Goal: Communication & Community: Answer question/provide support

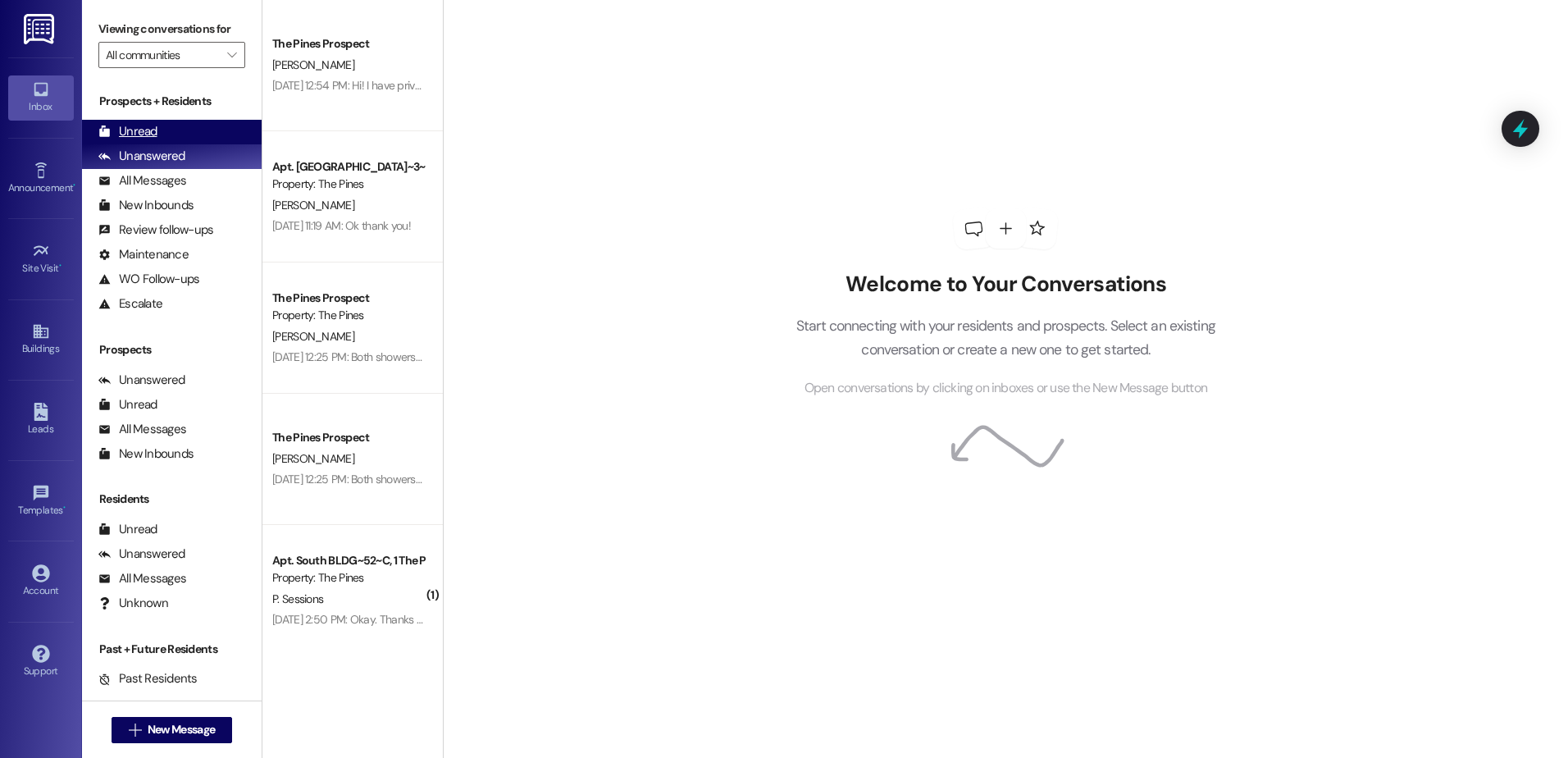
click at [130, 125] on div "Unread" at bounding box center [128, 131] width 59 height 17
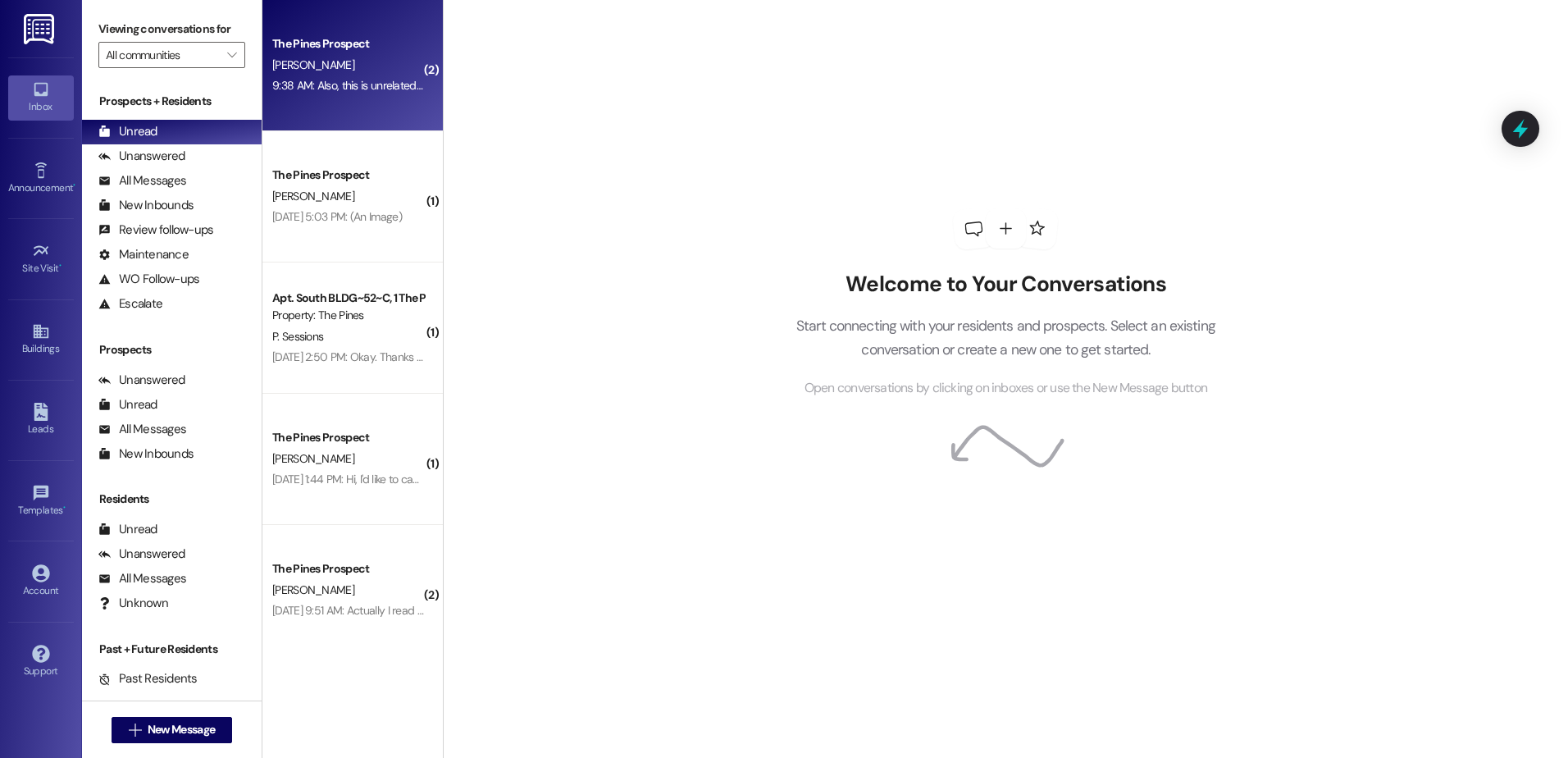
click at [353, 66] on div "[PERSON_NAME]" at bounding box center [347, 65] width 155 height 21
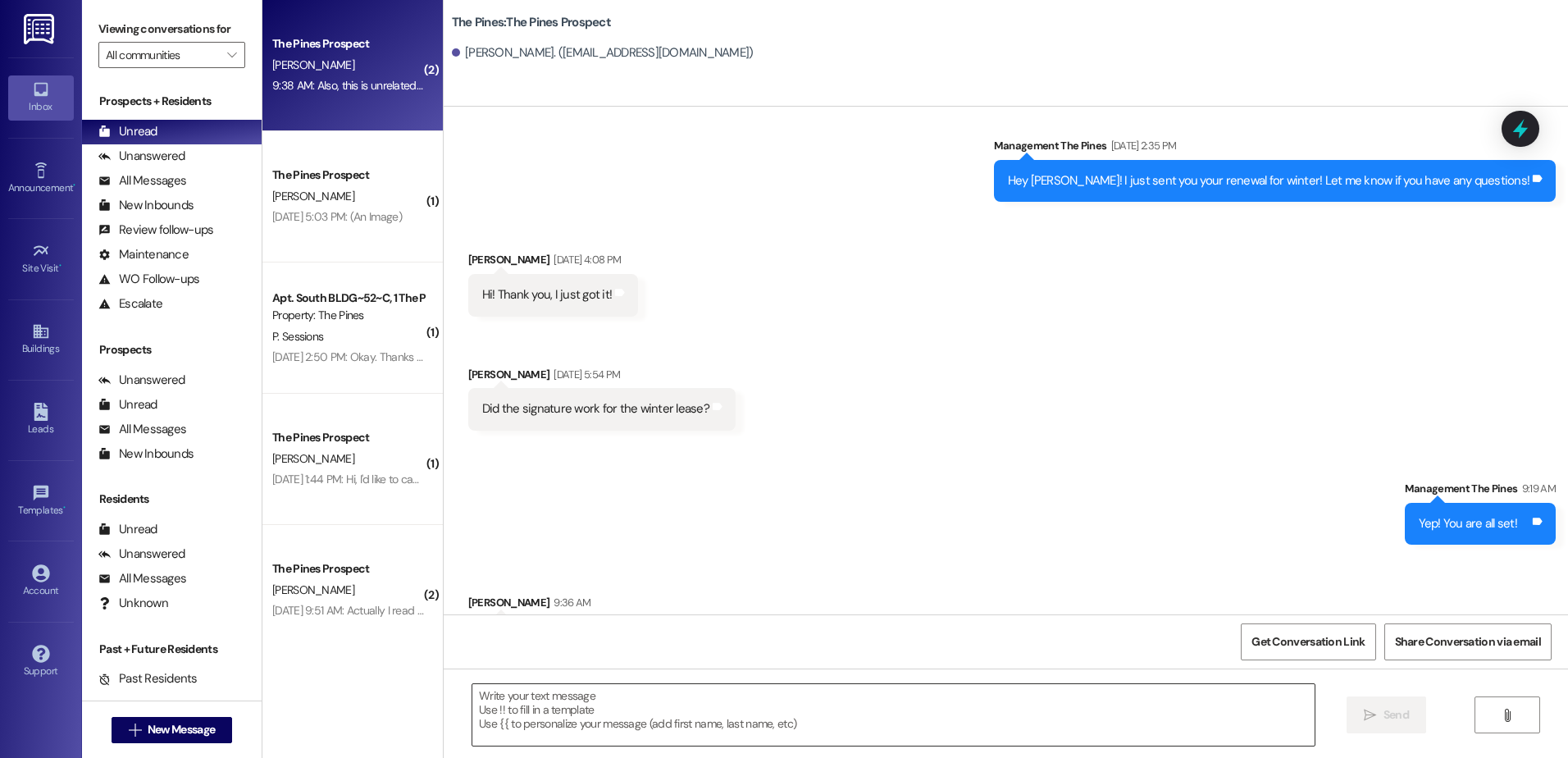
scroll to position [3209, 0]
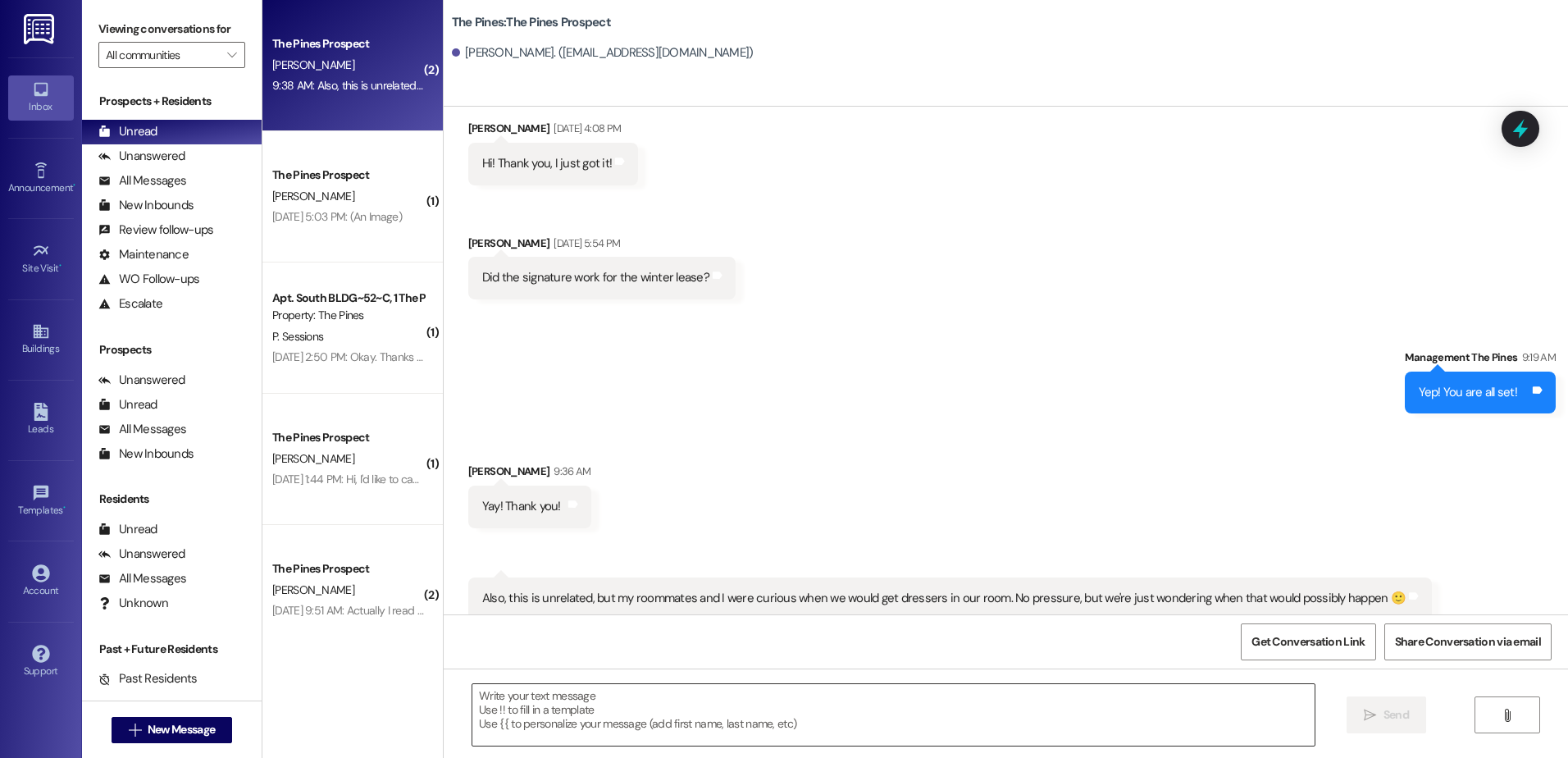
click at [640, 711] on textarea at bounding box center [893, 715] width 842 height 61
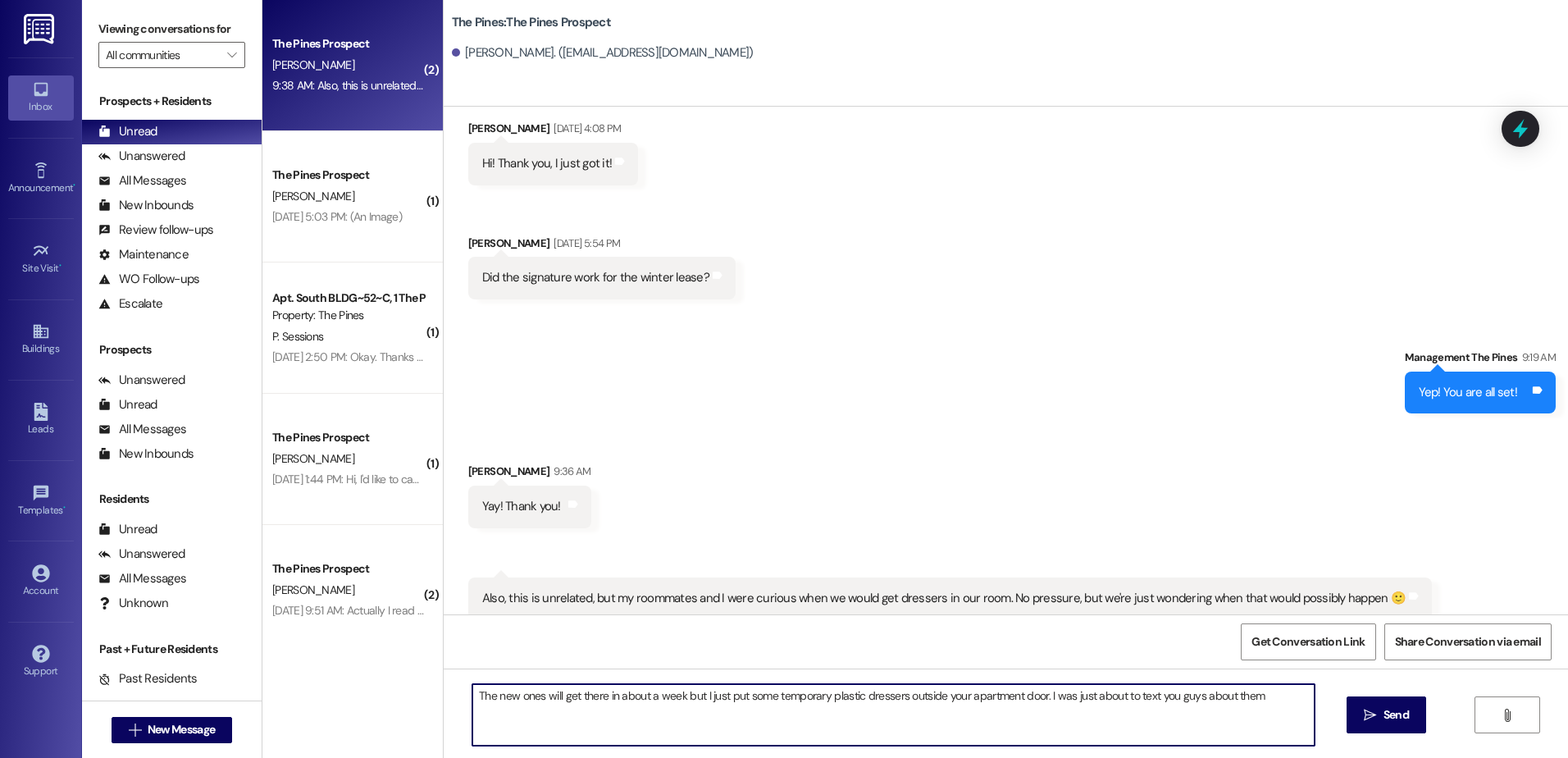
type textarea "The new ones will get there in about a week but I just put some temporary plast…"
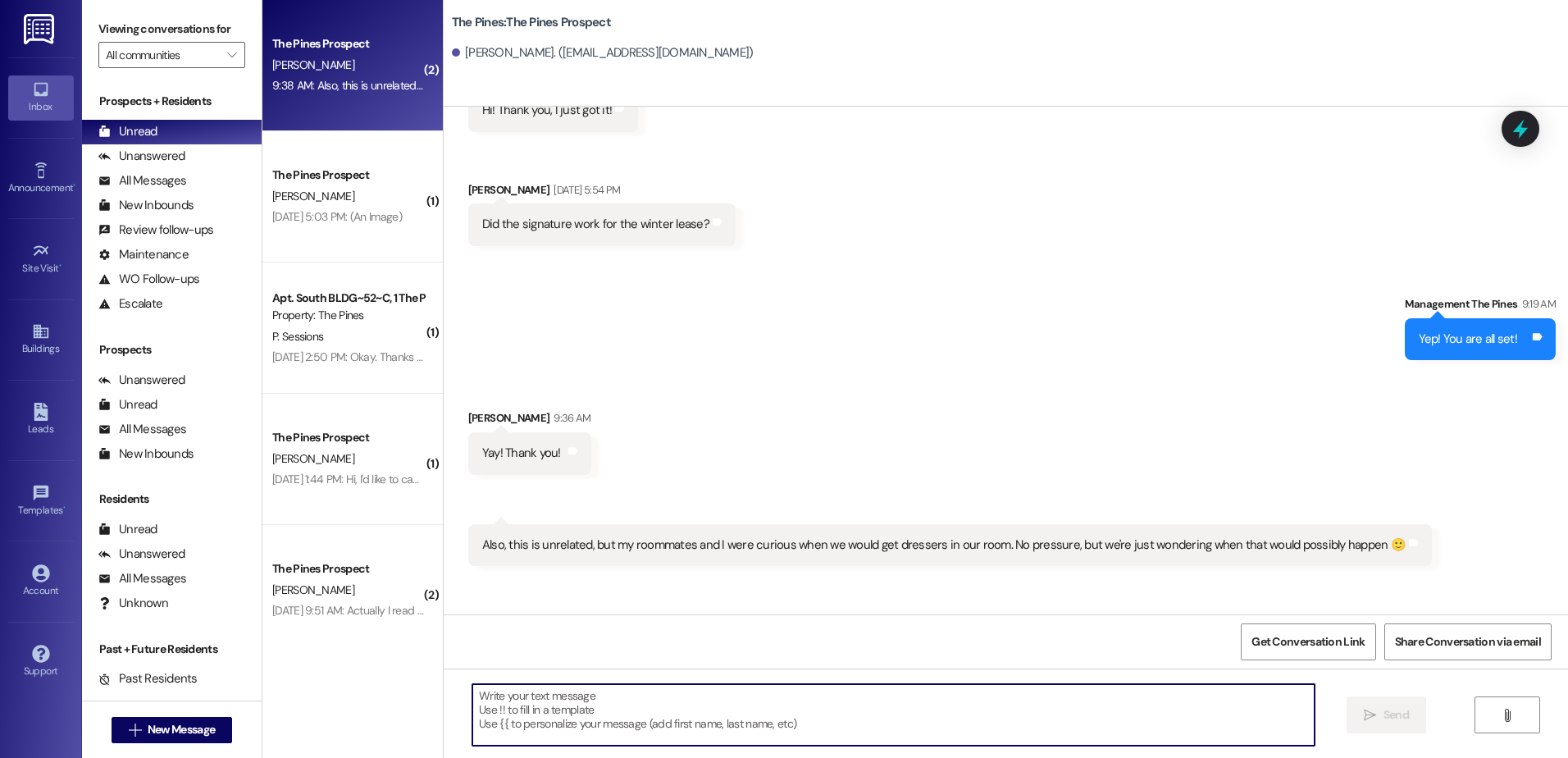
scroll to position [3323, 0]
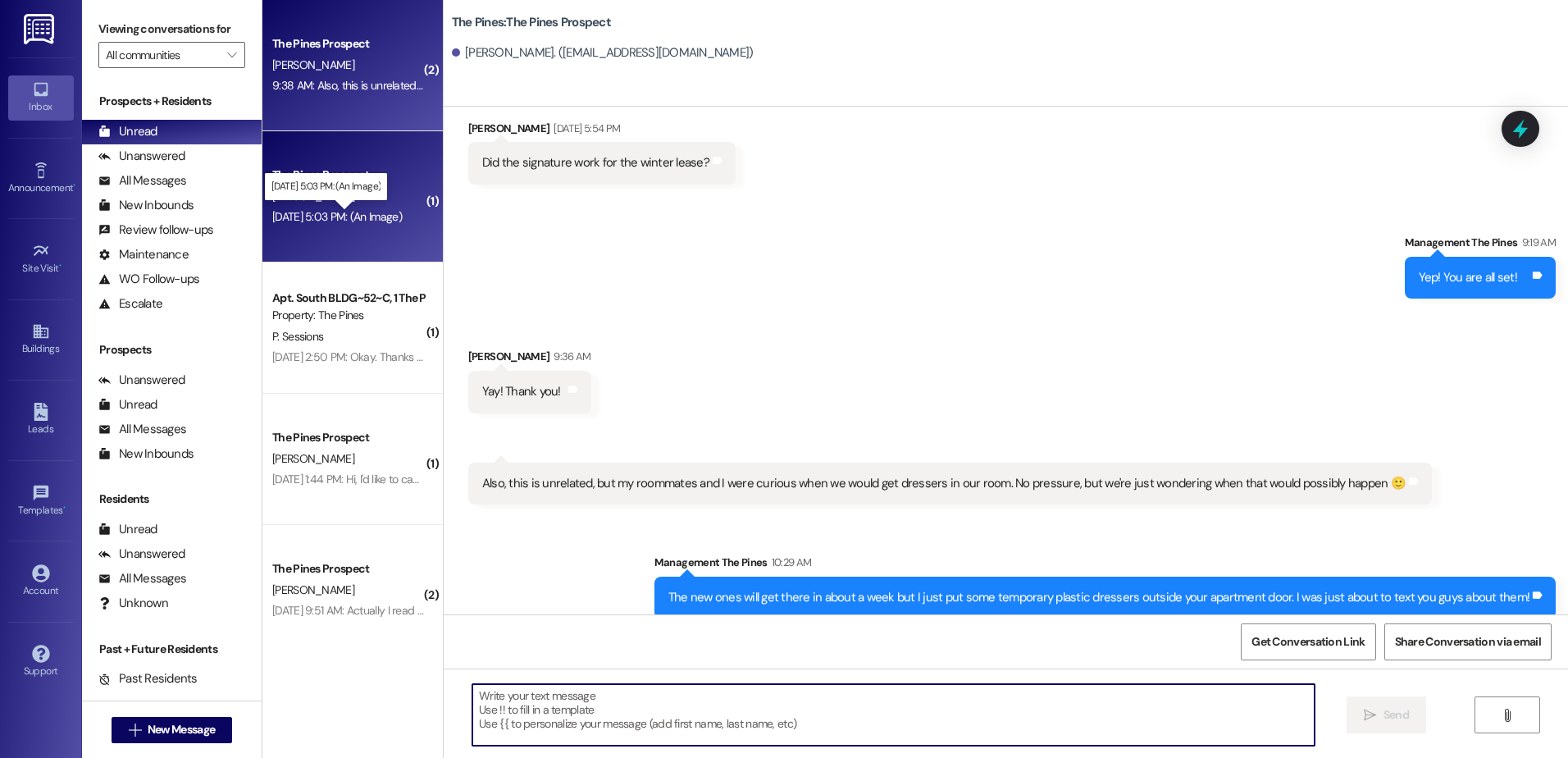
click at [309, 217] on div "[DATE] 5:03 PM: (An Image) [DATE] 5:03 PM: (An Image)" at bounding box center [337, 216] width 129 height 15
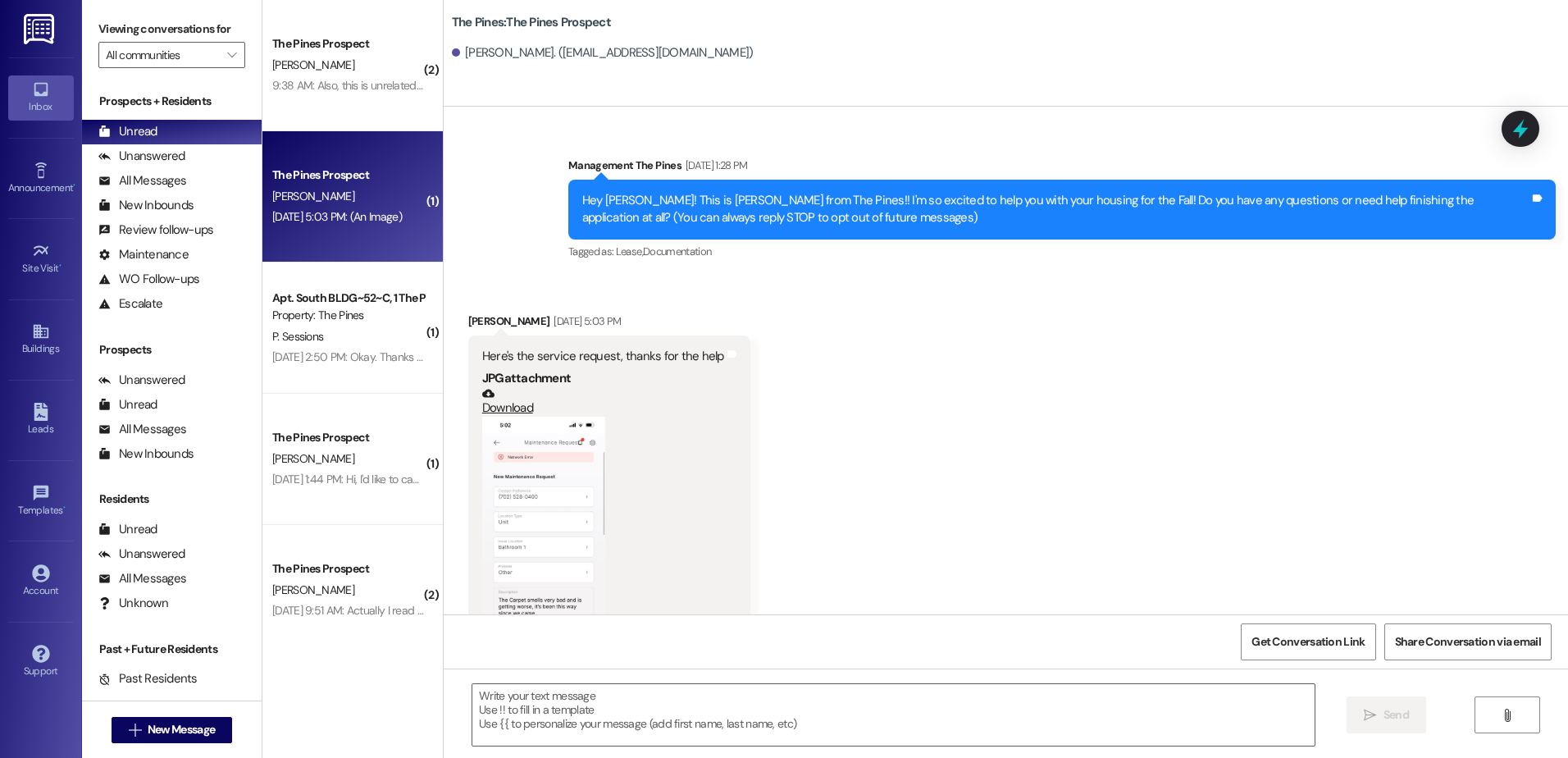
scroll to position [82, 0]
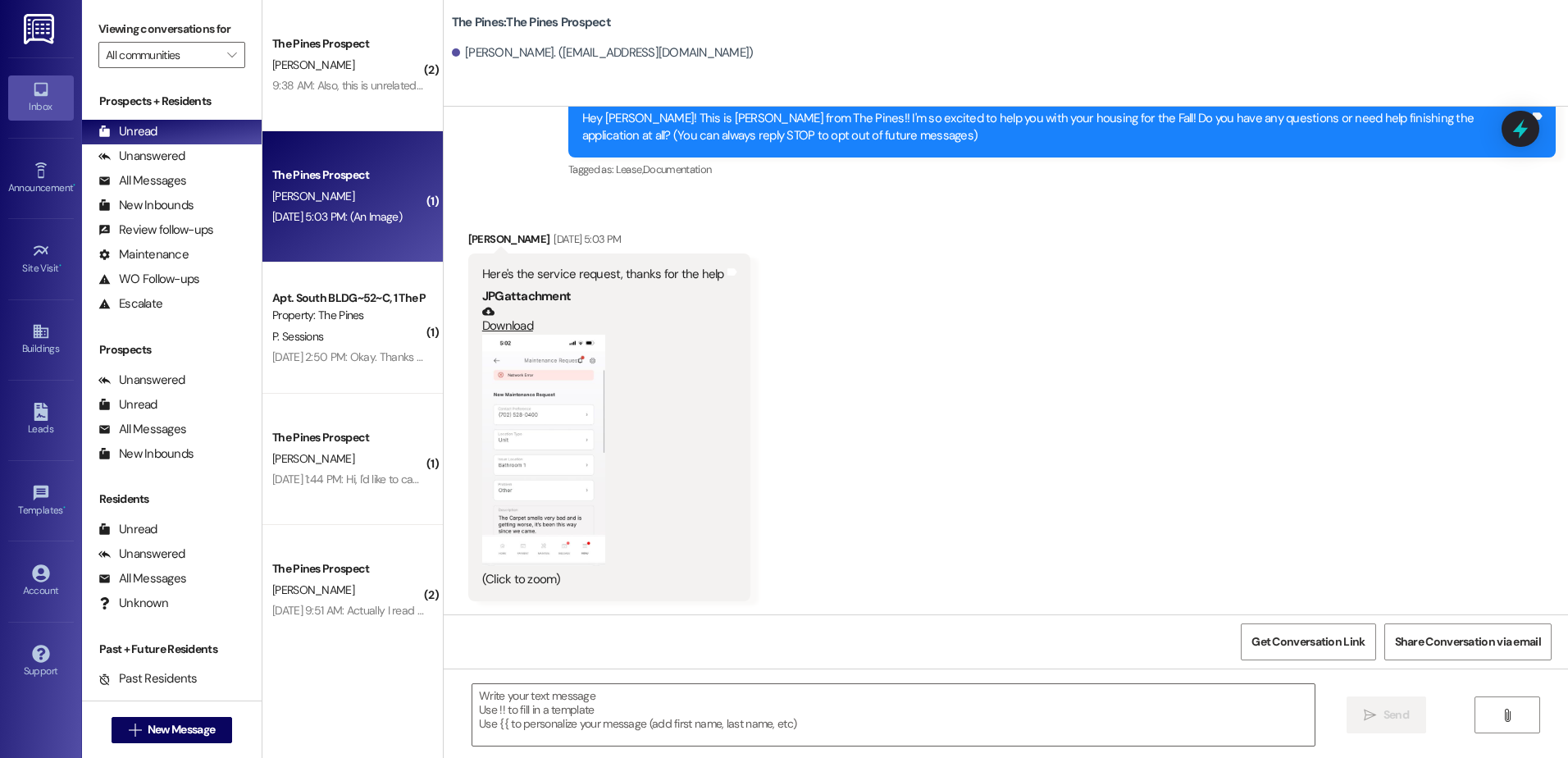
click at [531, 466] on button "Zoom image" at bounding box center [543, 449] width 123 height 231
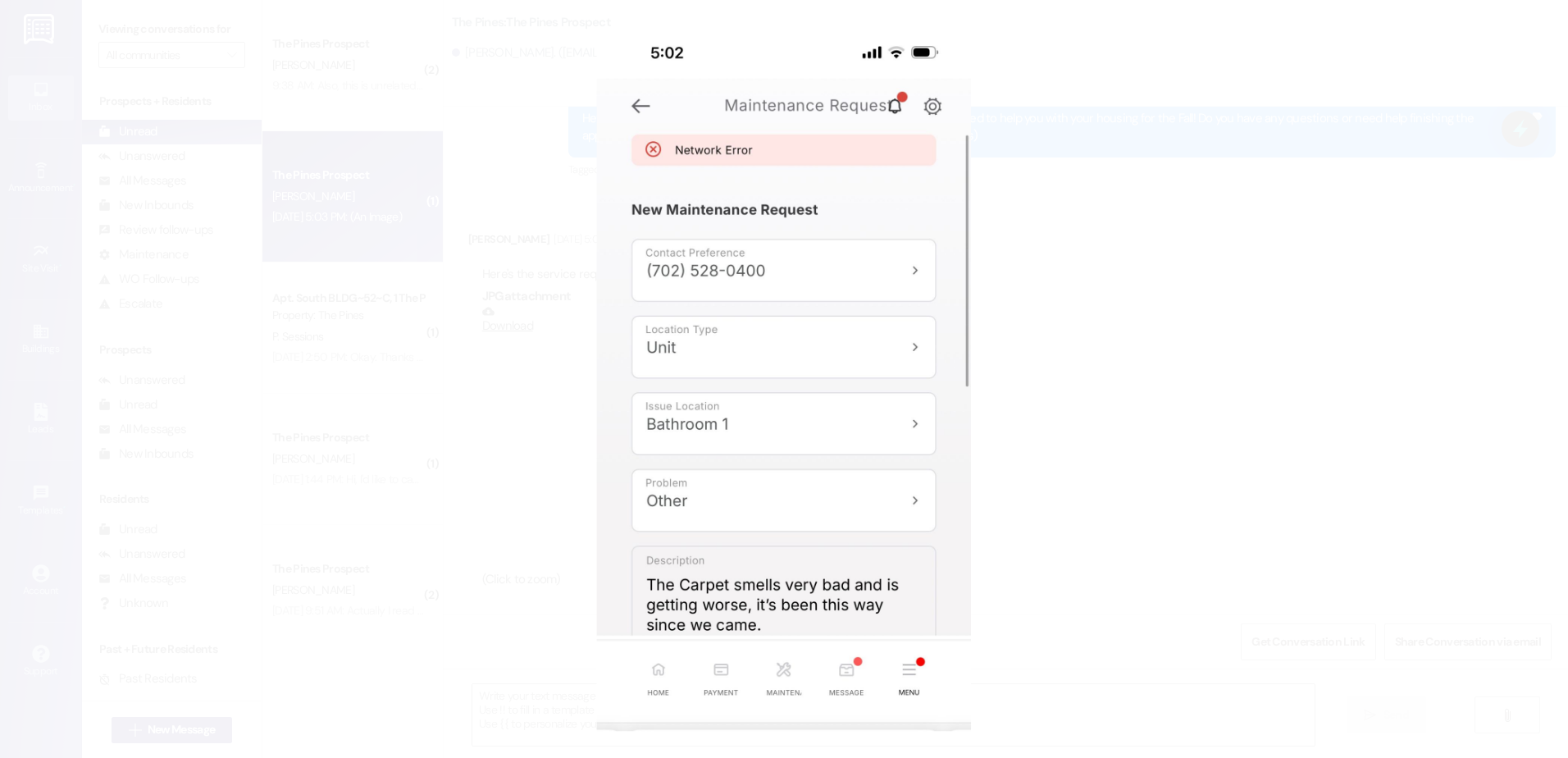
click at [1079, 528] on button "Unzoom image" at bounding box center [784, 379] width 1568 height 758
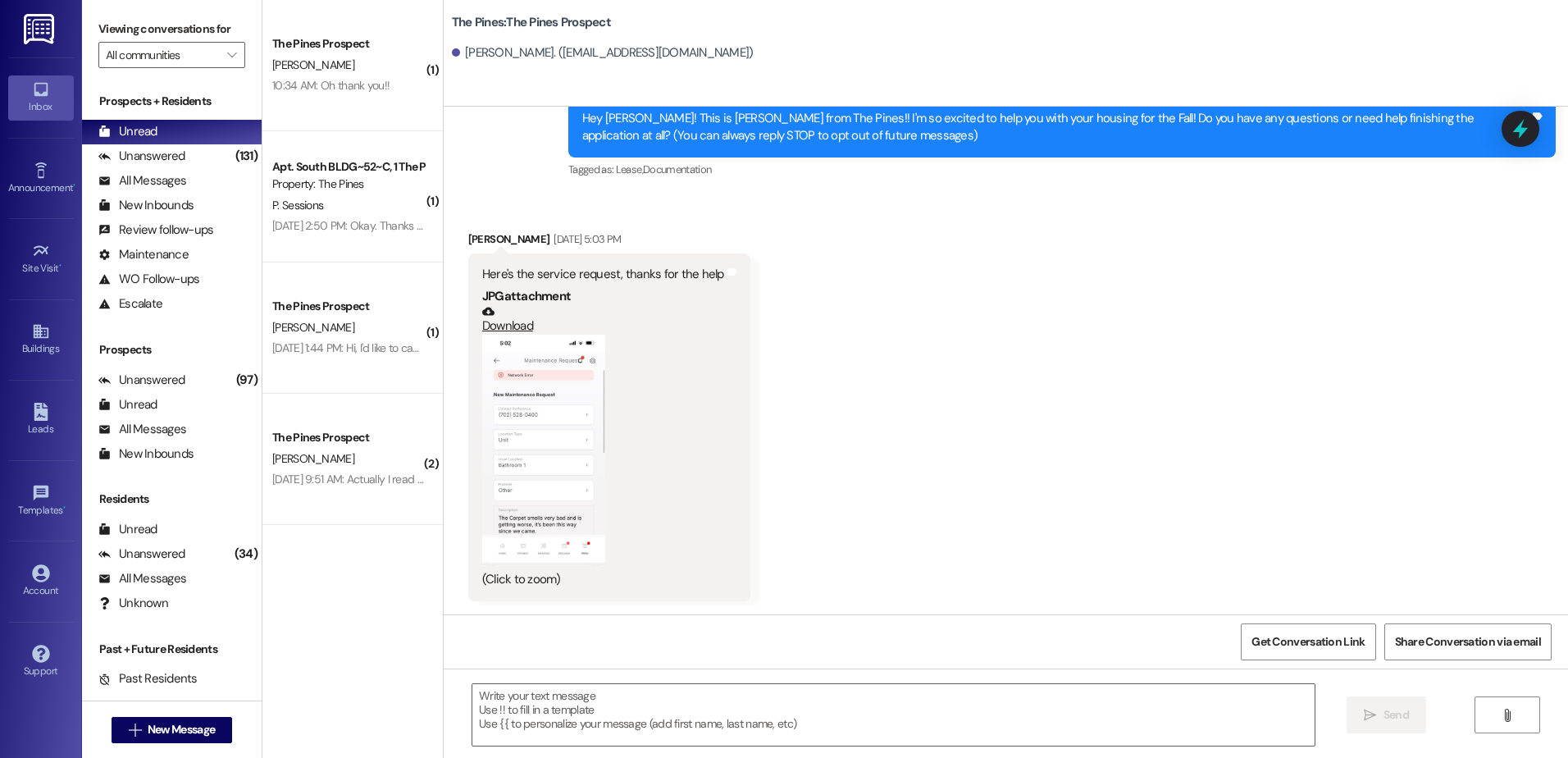
scroll to position [0, 0]
click at [188, 722] on span "New Message" at bounding box center [181, 729] width 67 height 17
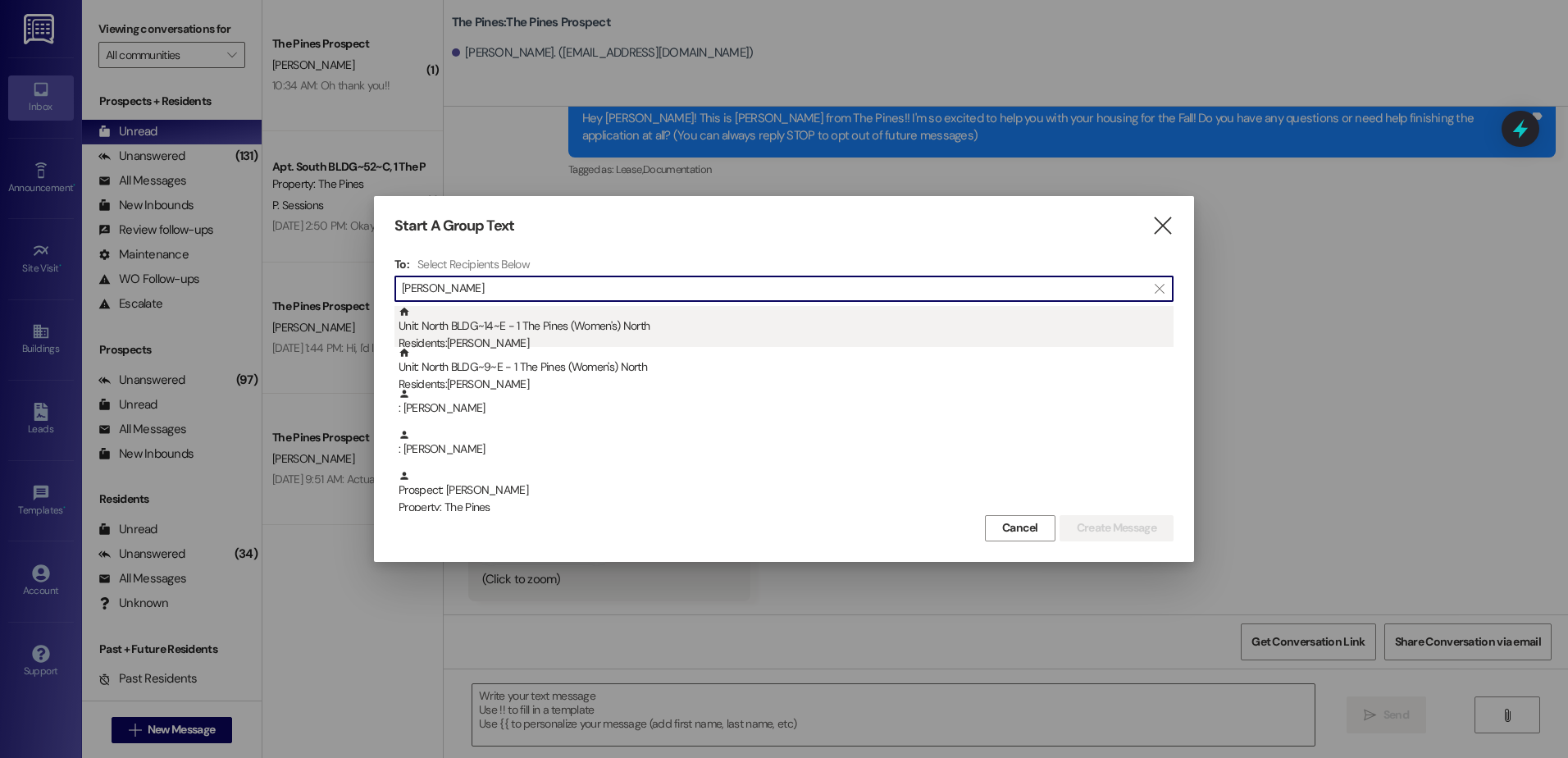
type input "[PERSON_NAME]"
click at [571, 323] on div "Unit: North BLDG~14~E - 1 The Pines (Women's) [DEMOGRAPHIC_DATA] Residents: [PE…" at bounding box center [786, 329] width 775 height 46
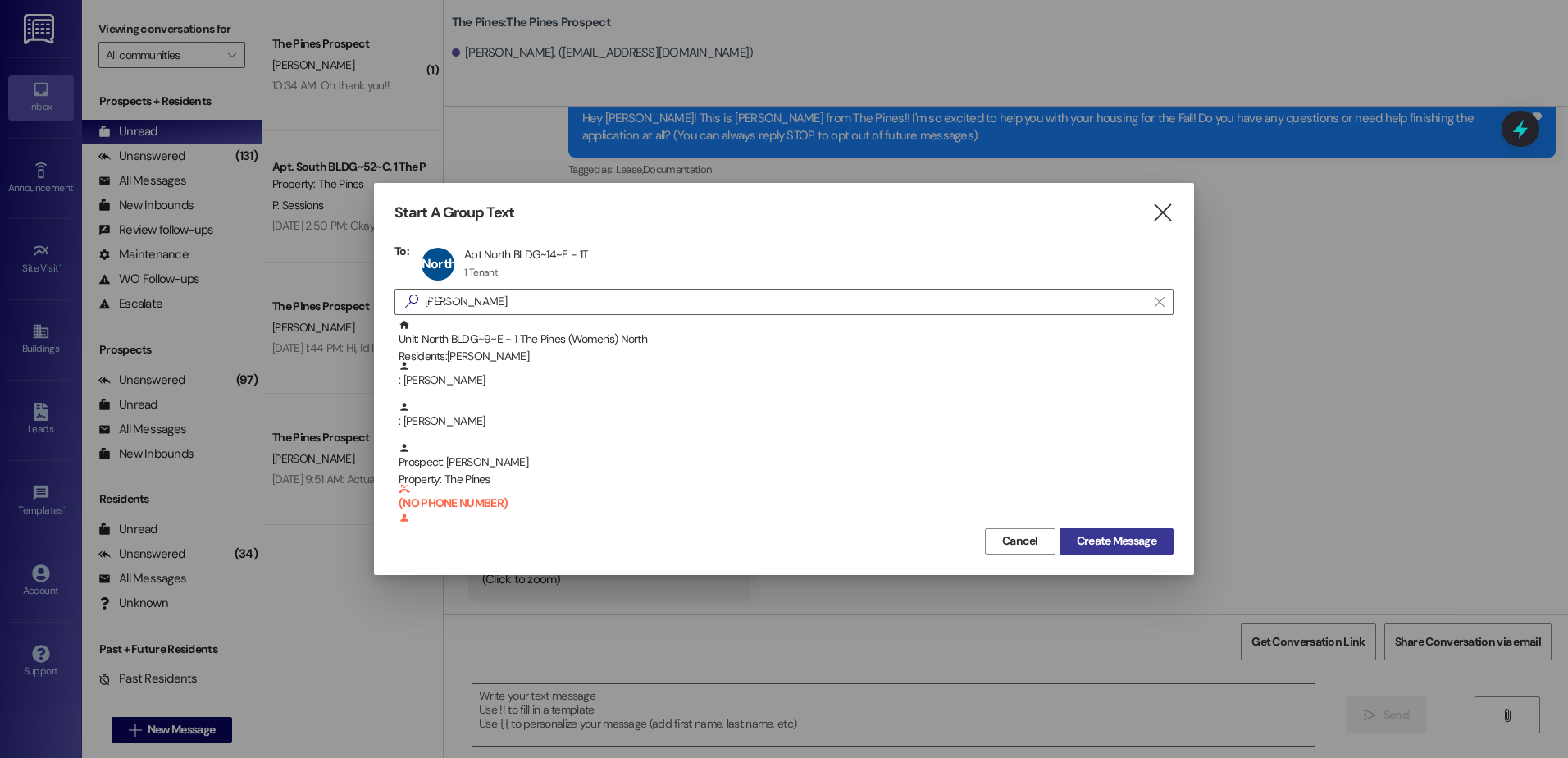
click at [1109, 547] on span "Create Message" at bounding box center [1116, 541] width 80 height 17
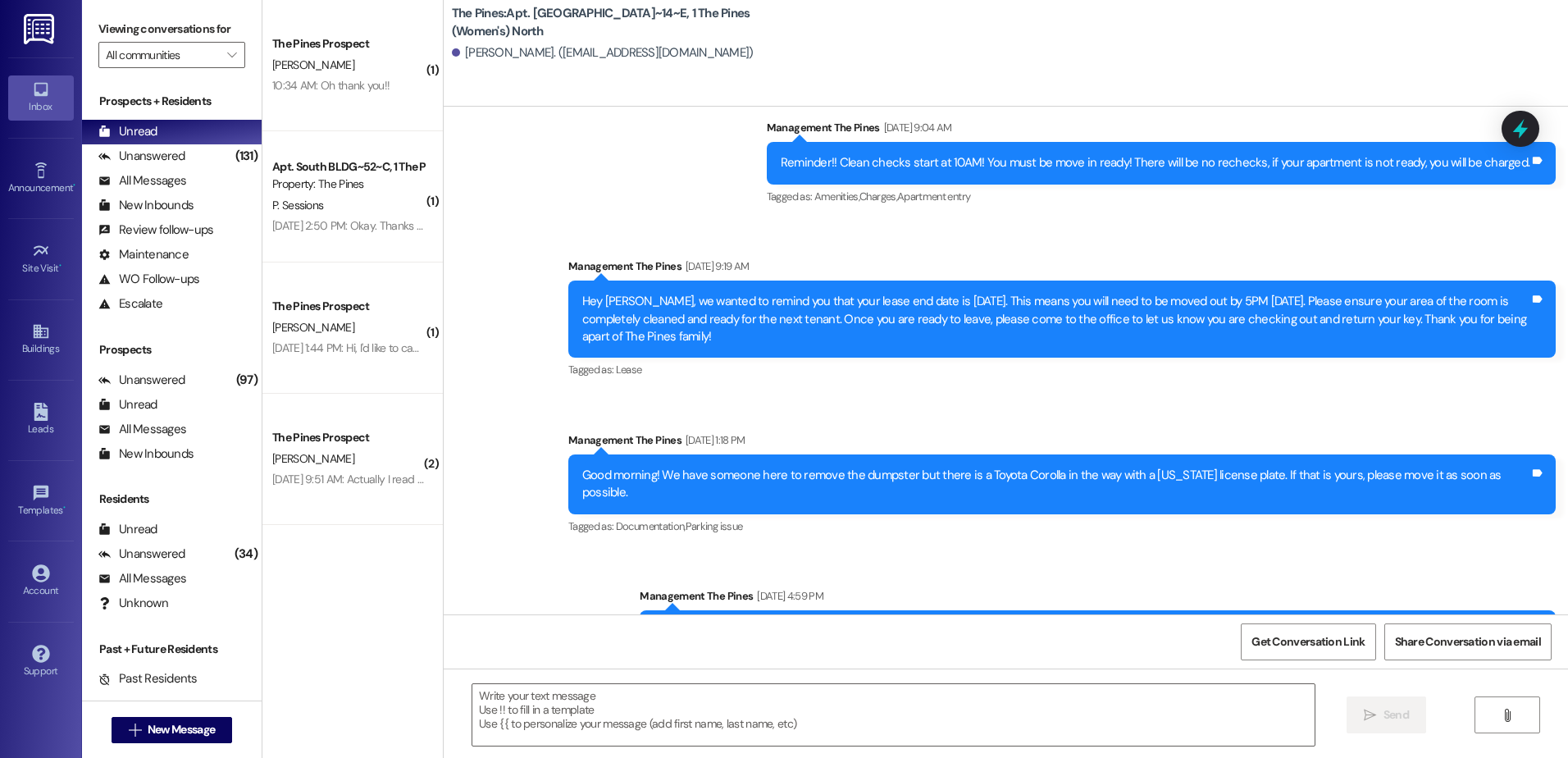
scroll to position [38594, 0]
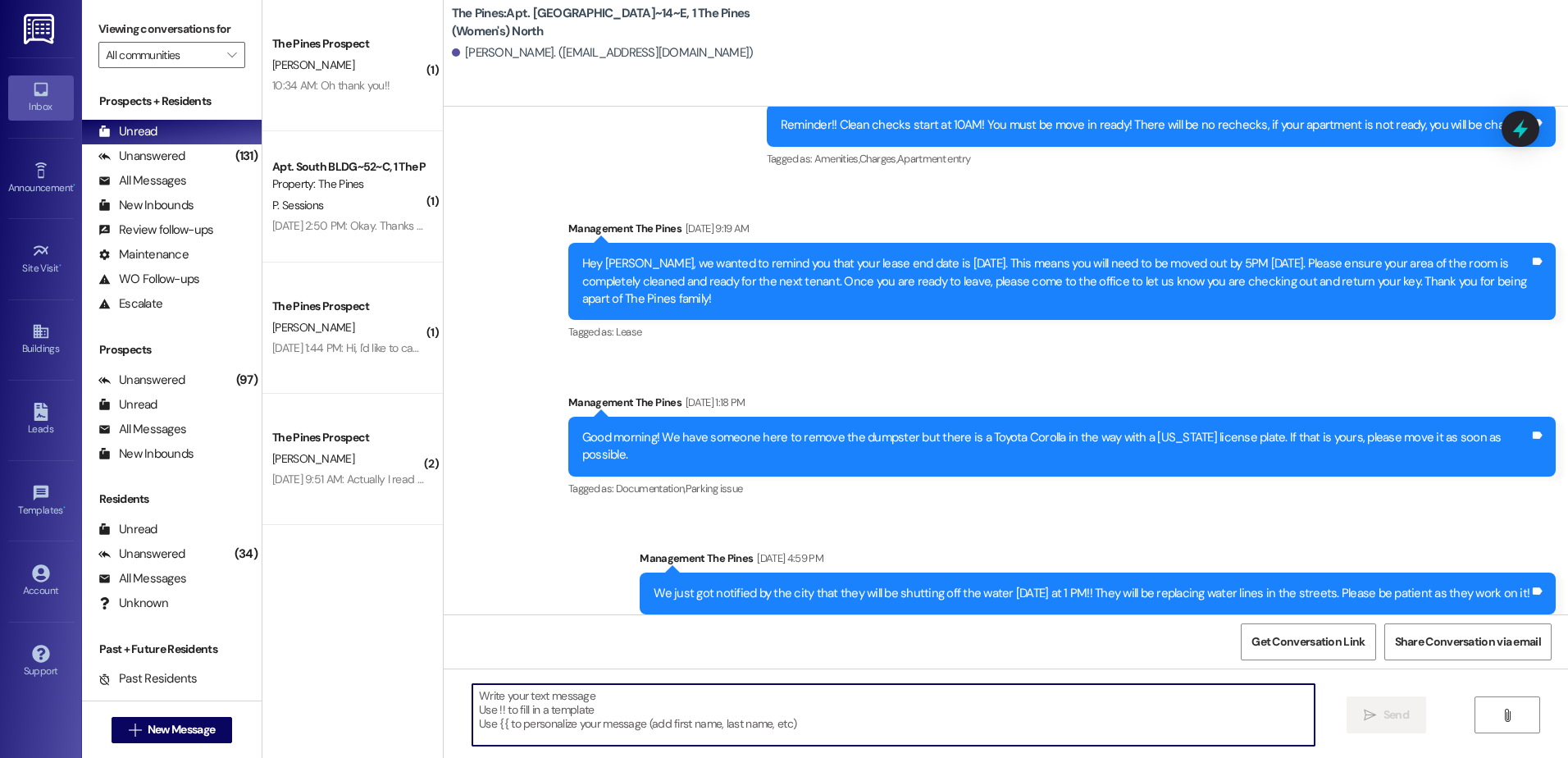
click at [688, 709] on textarea at bounding box center [893, 715] width 842 height 61
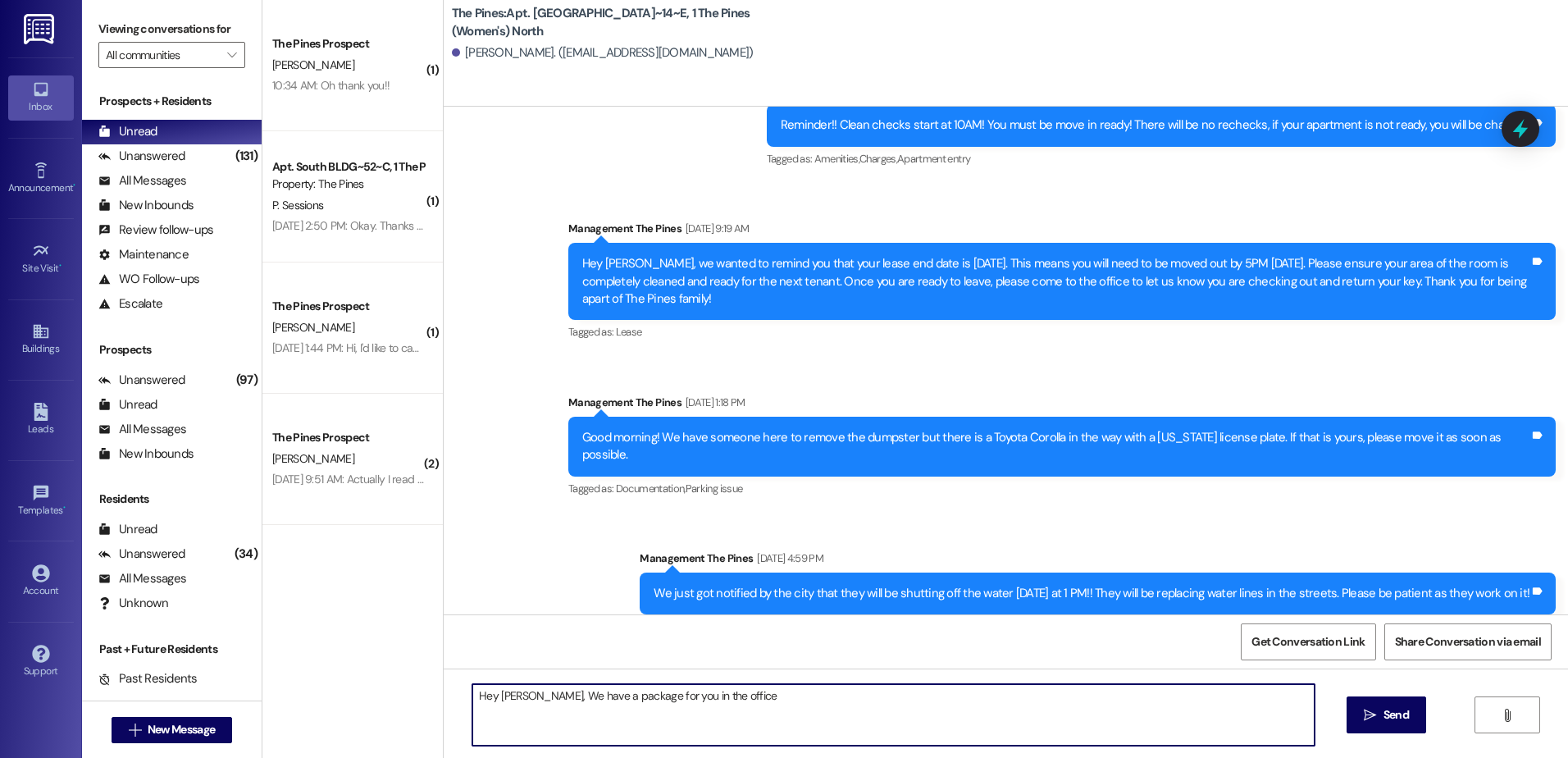
type textarea "Hey [PERSON_NAME], We have a package for you in the office."
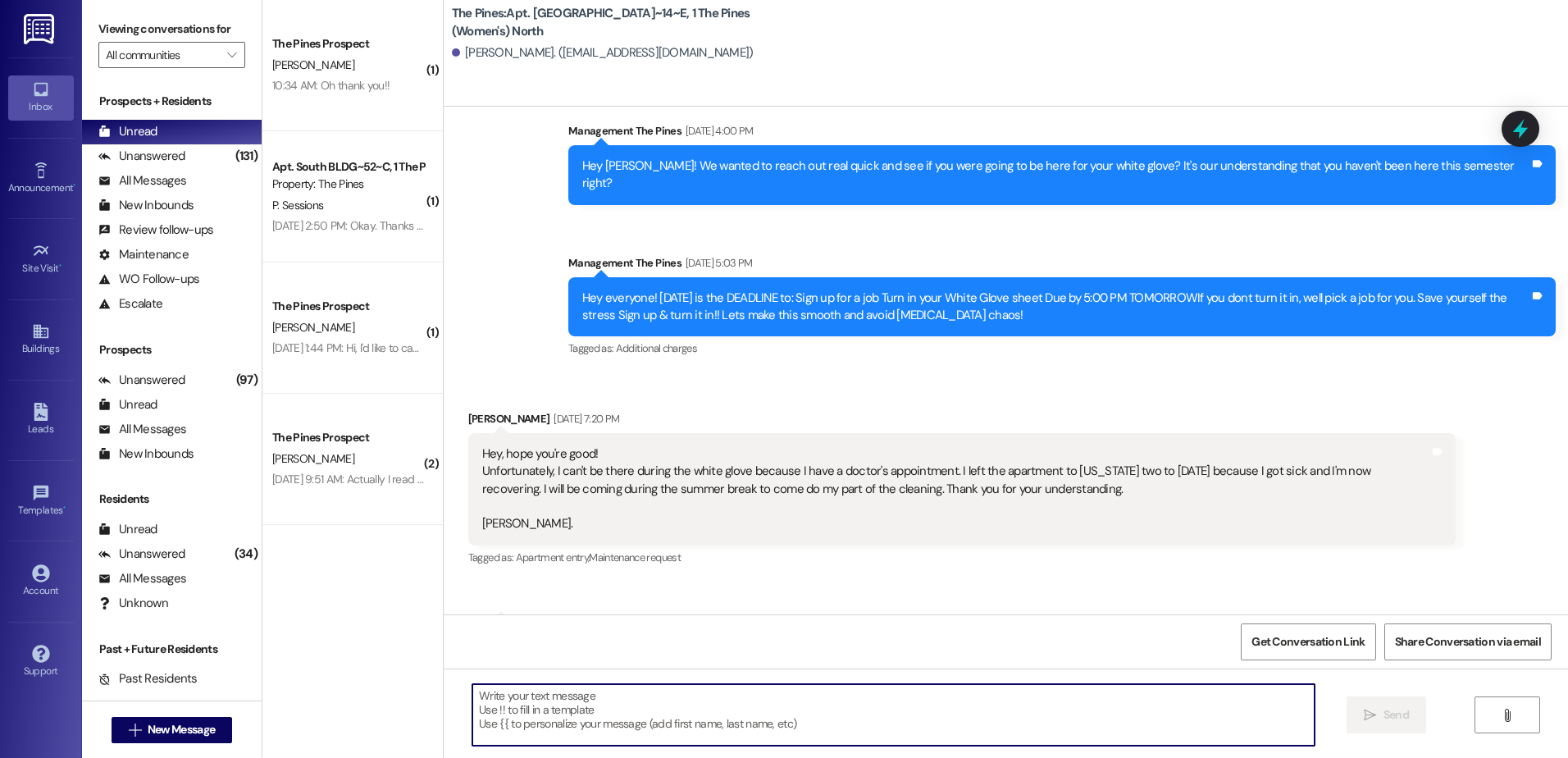
scroll to position [35080, 0]
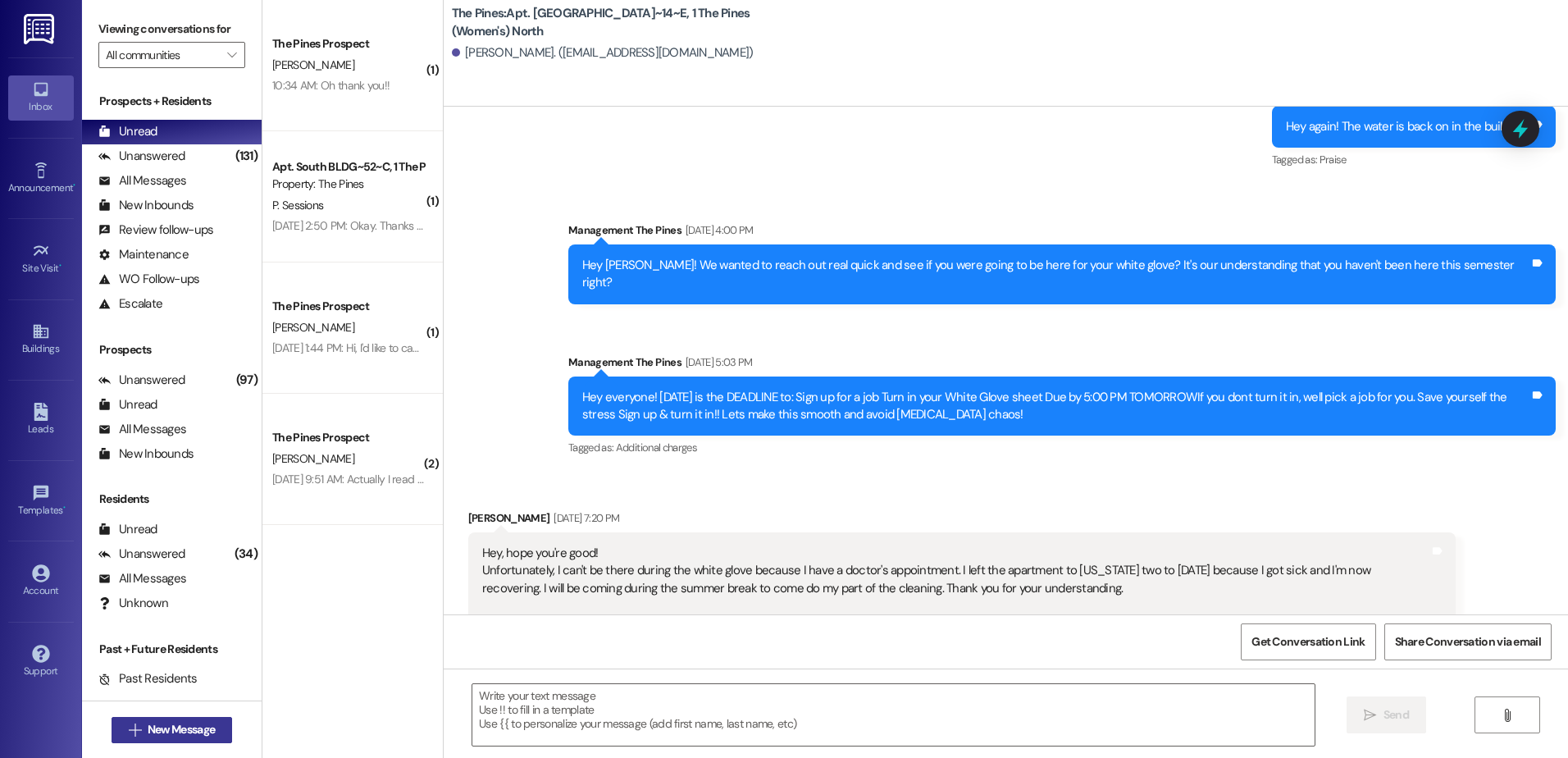
click at [151, 735] on span "New Message" at bounding box center [181, 729] width 67 height 17
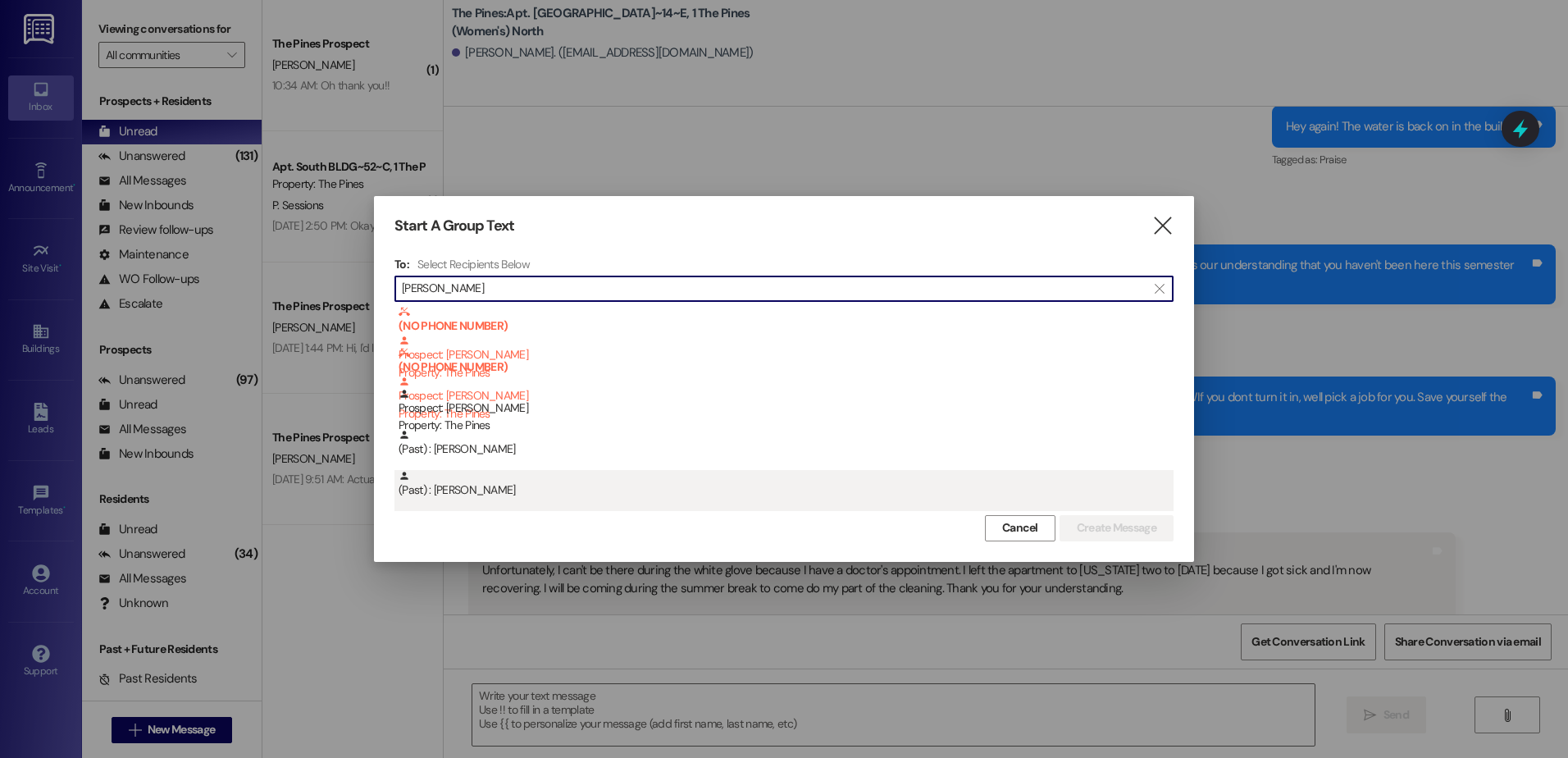
type input "[PERSON_NAME]"
click at [575, 479] on div "(Past) : [PERSON_NAME]" at bounding box center [786, 484] width 775 height 29
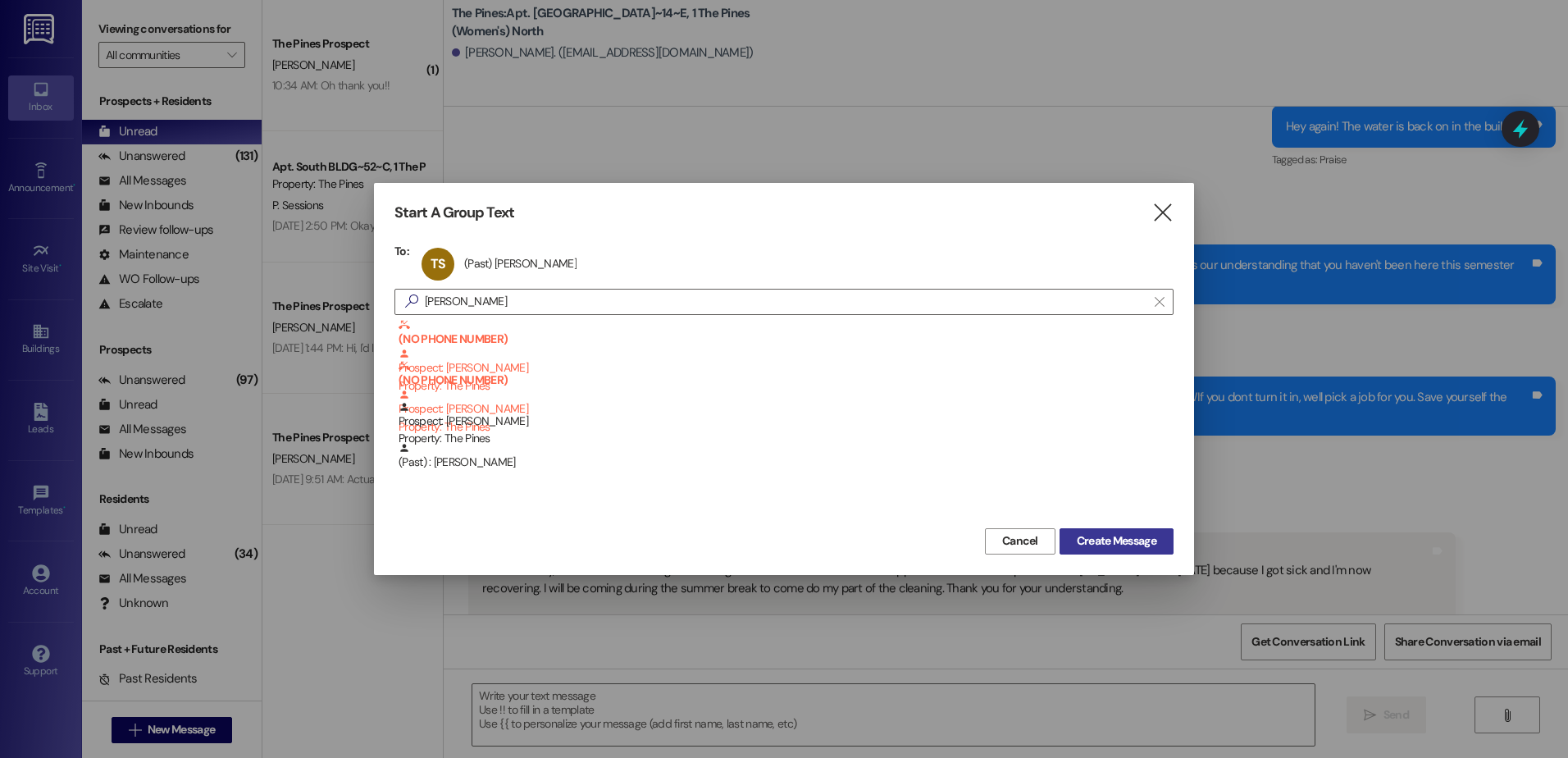
click at [1082, 534] on span "Create Message" at bounding box center [1116, 541] width 80 height 17
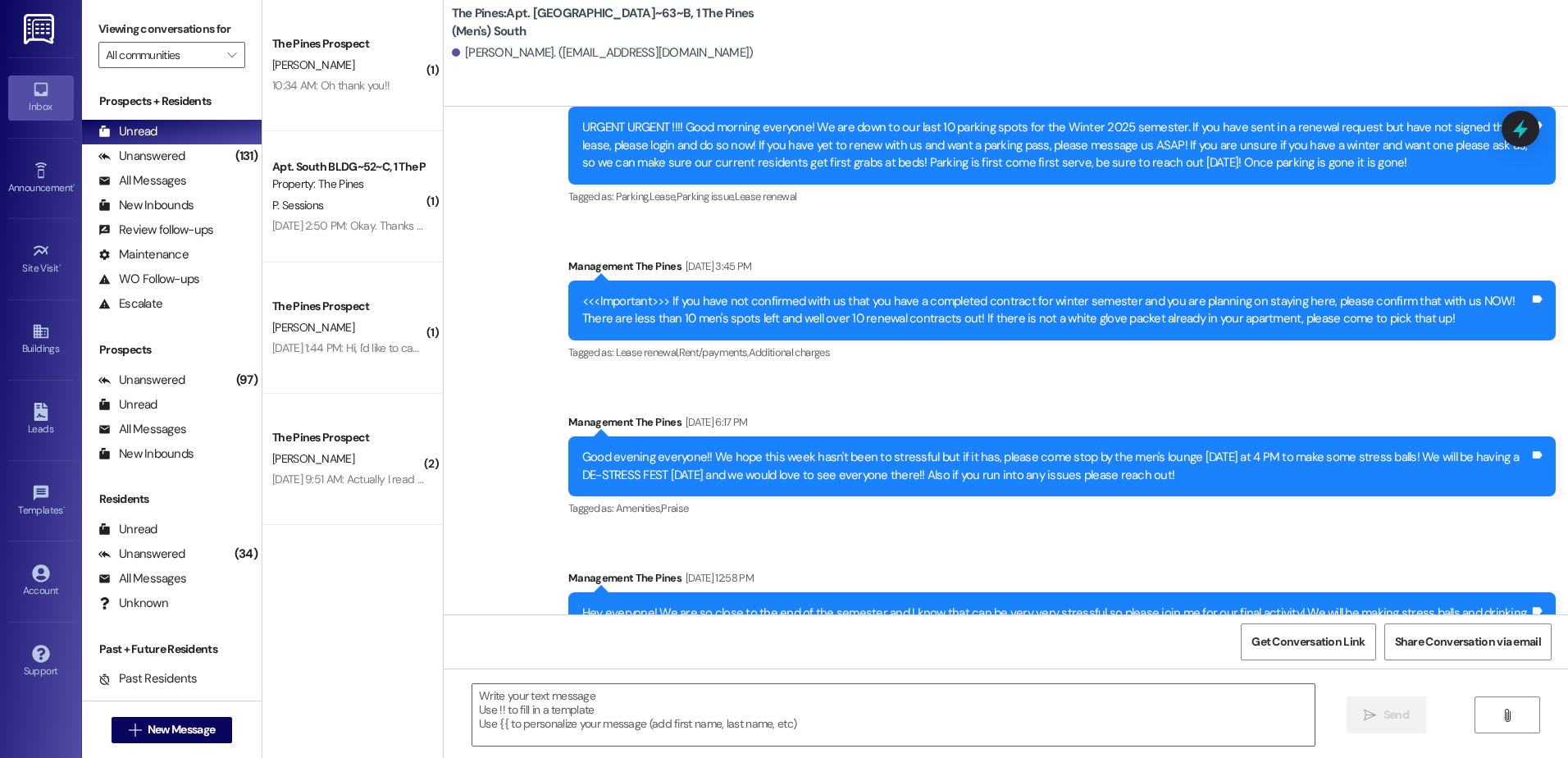
scroll to position [9815, 0]
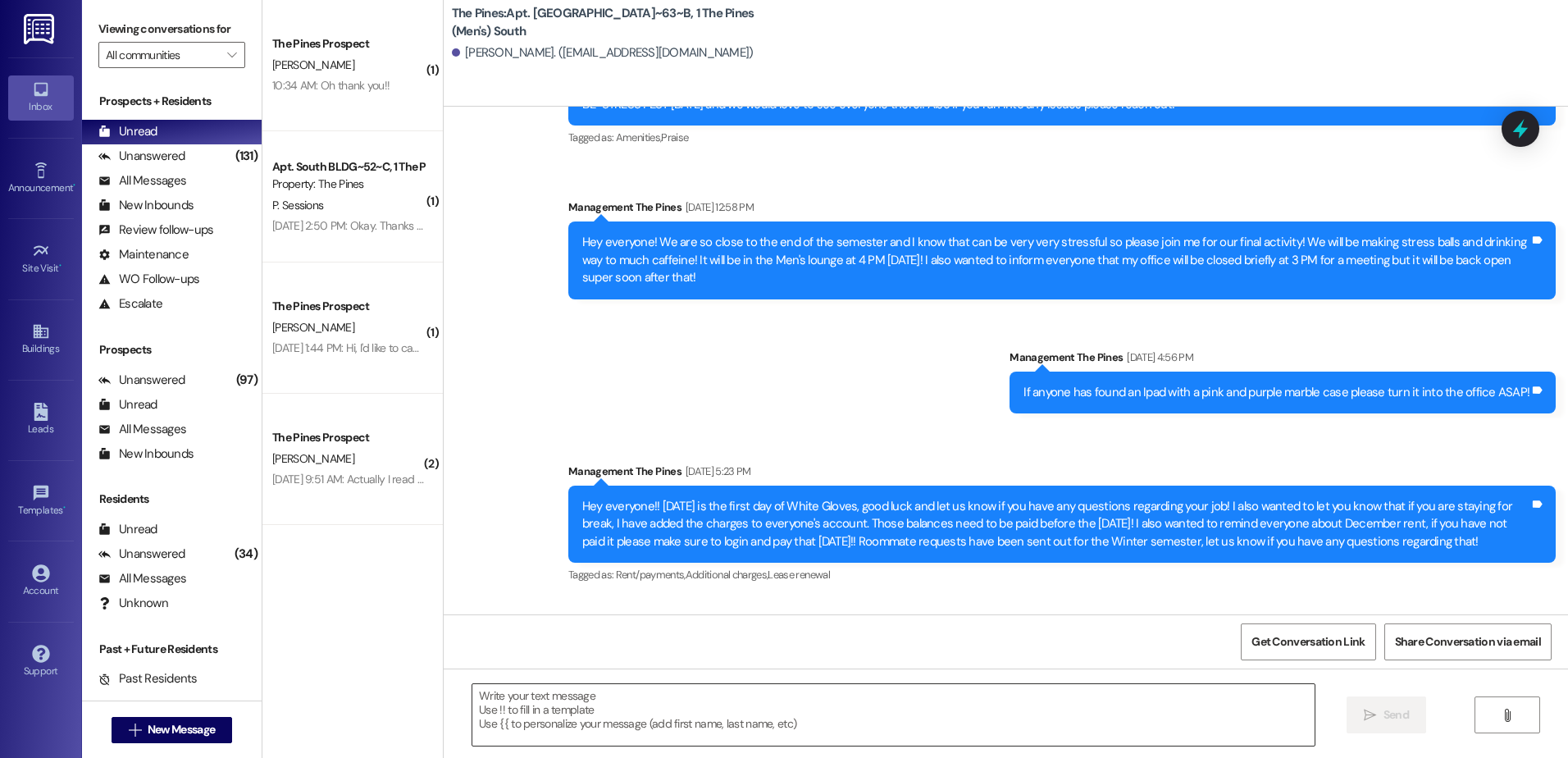
click at [634, 713] on textarea at bounding box center [893, 715] width 842 height 61
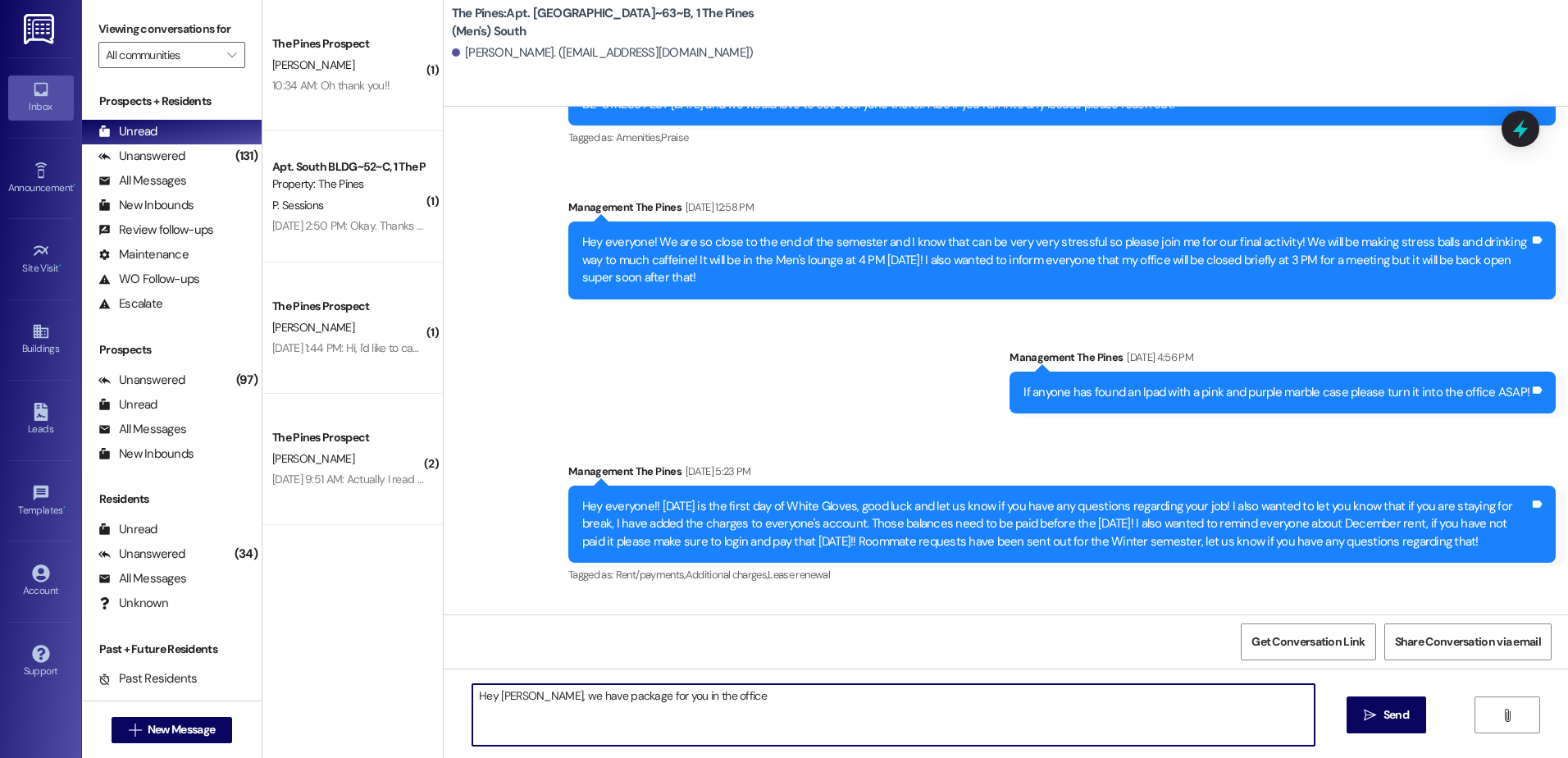
type textarea "Hey [PERSON_NAME], we have package for you in the office!"
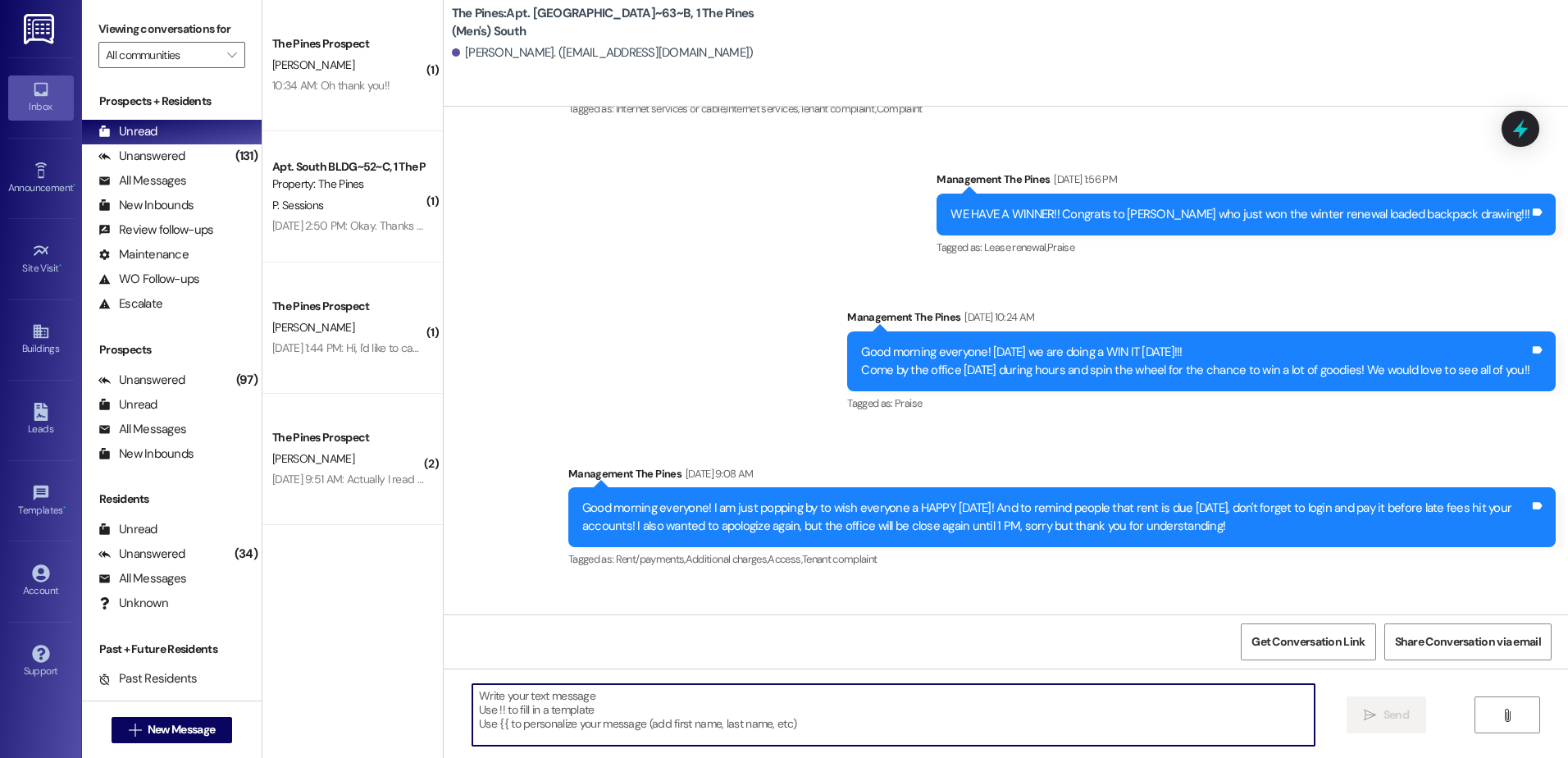
scroll to position [4894, 0]
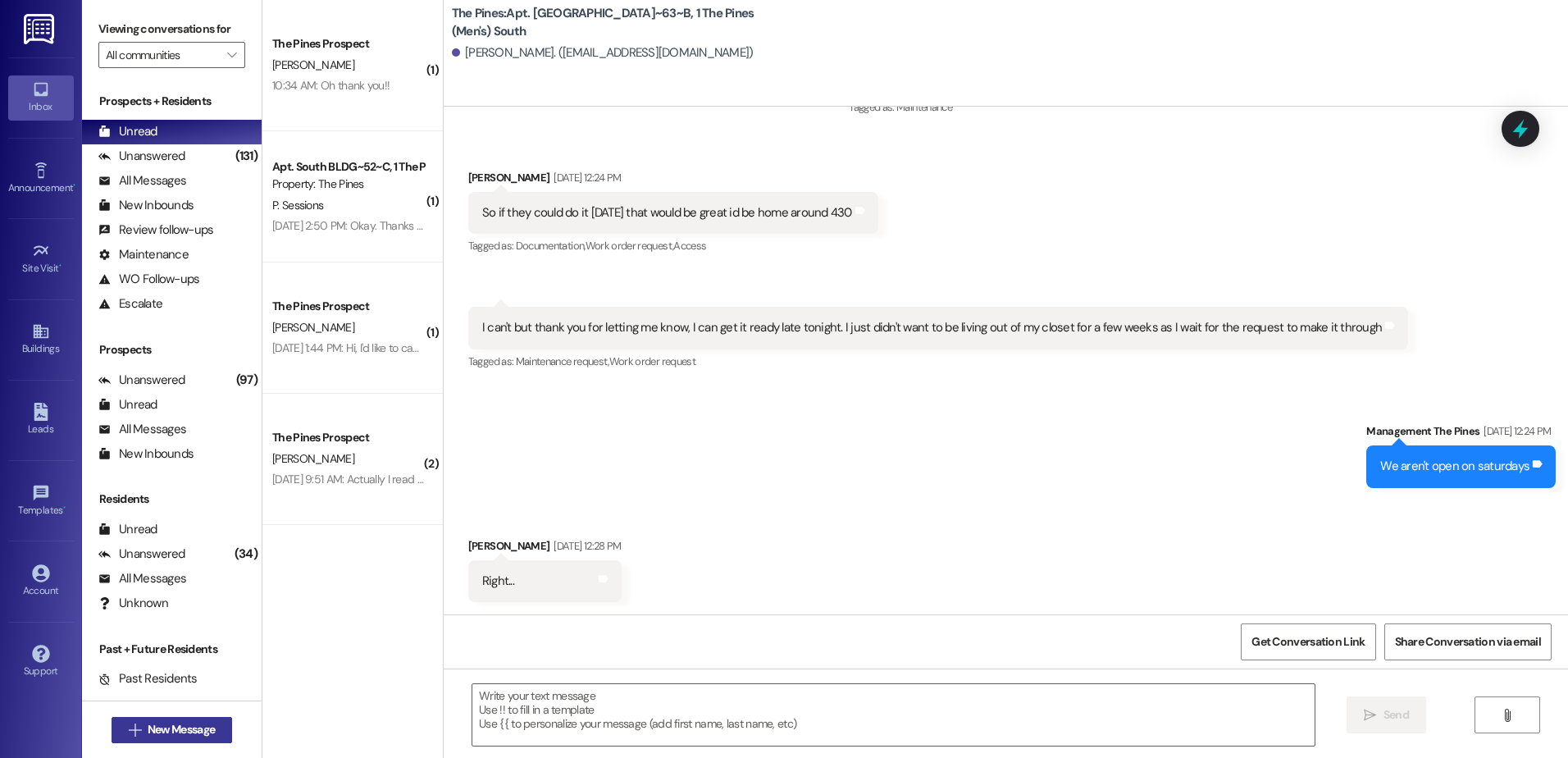
click at [182, 726] on span "New Message" at bounding box center [181, 729] width 67 height 17
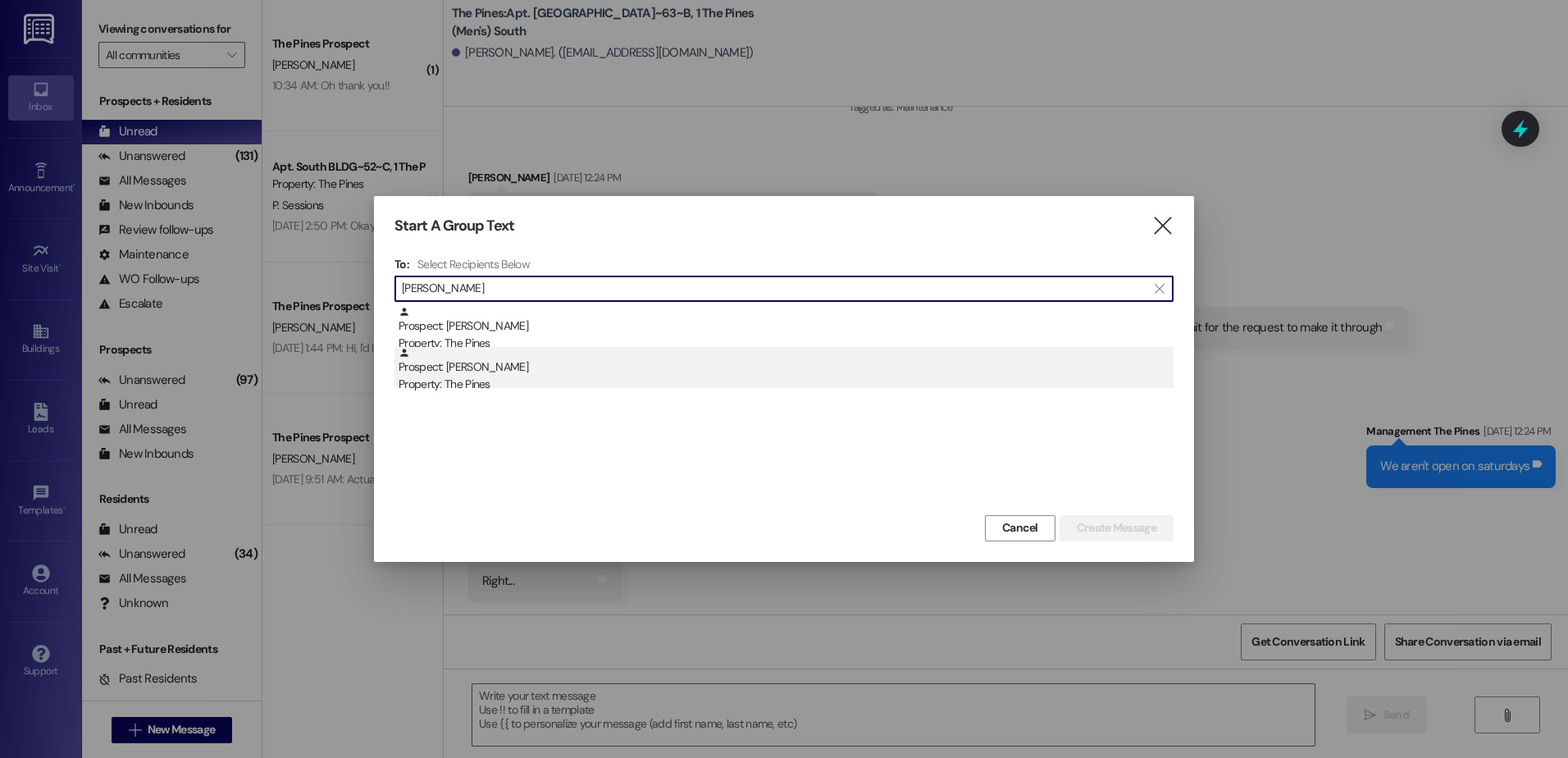
type input "[PERSON_NAME]"
click at [439, 381] on div "Property: The Pines" at bounding box center [786, 384] width 775 height 17
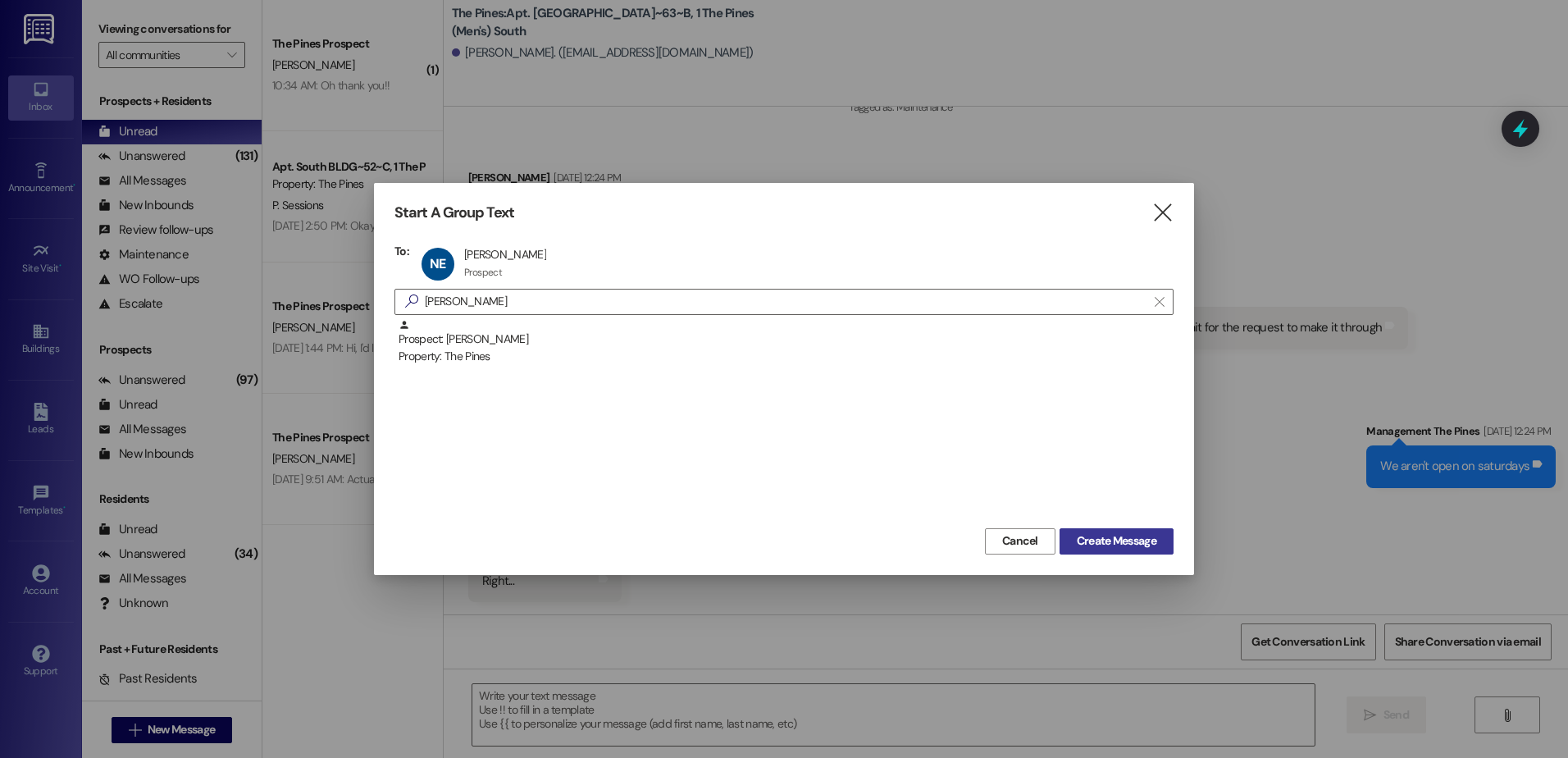
drag, startPoint x: 1139, startPoint y: 546, endPoint x: 1126, endPoint y: 543, distance: 13.3
click at [1138, 546] on span "Create Message" at bounding box center [1116, 541] width 80 height 17
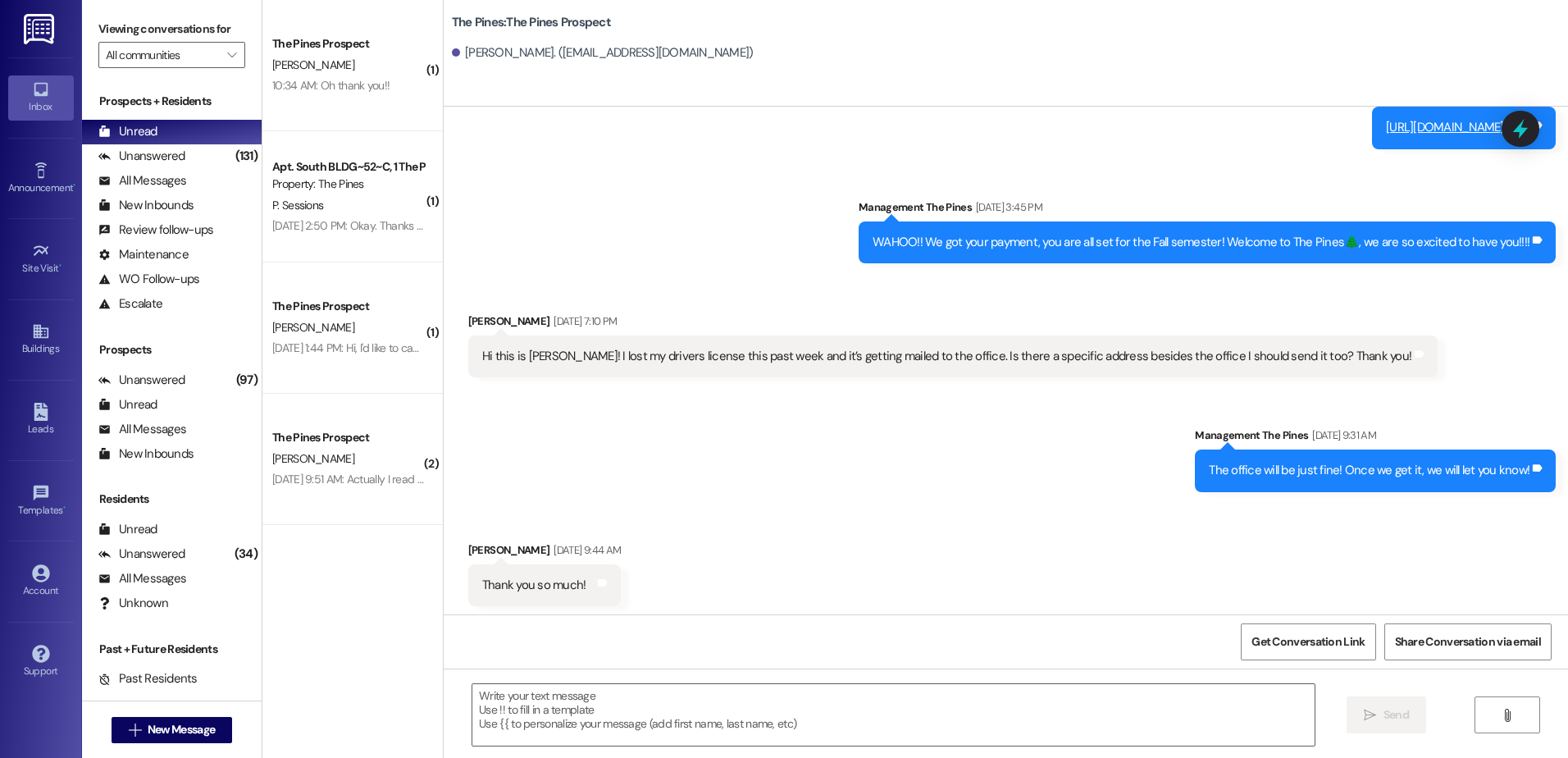
scroll to position [774, 0]
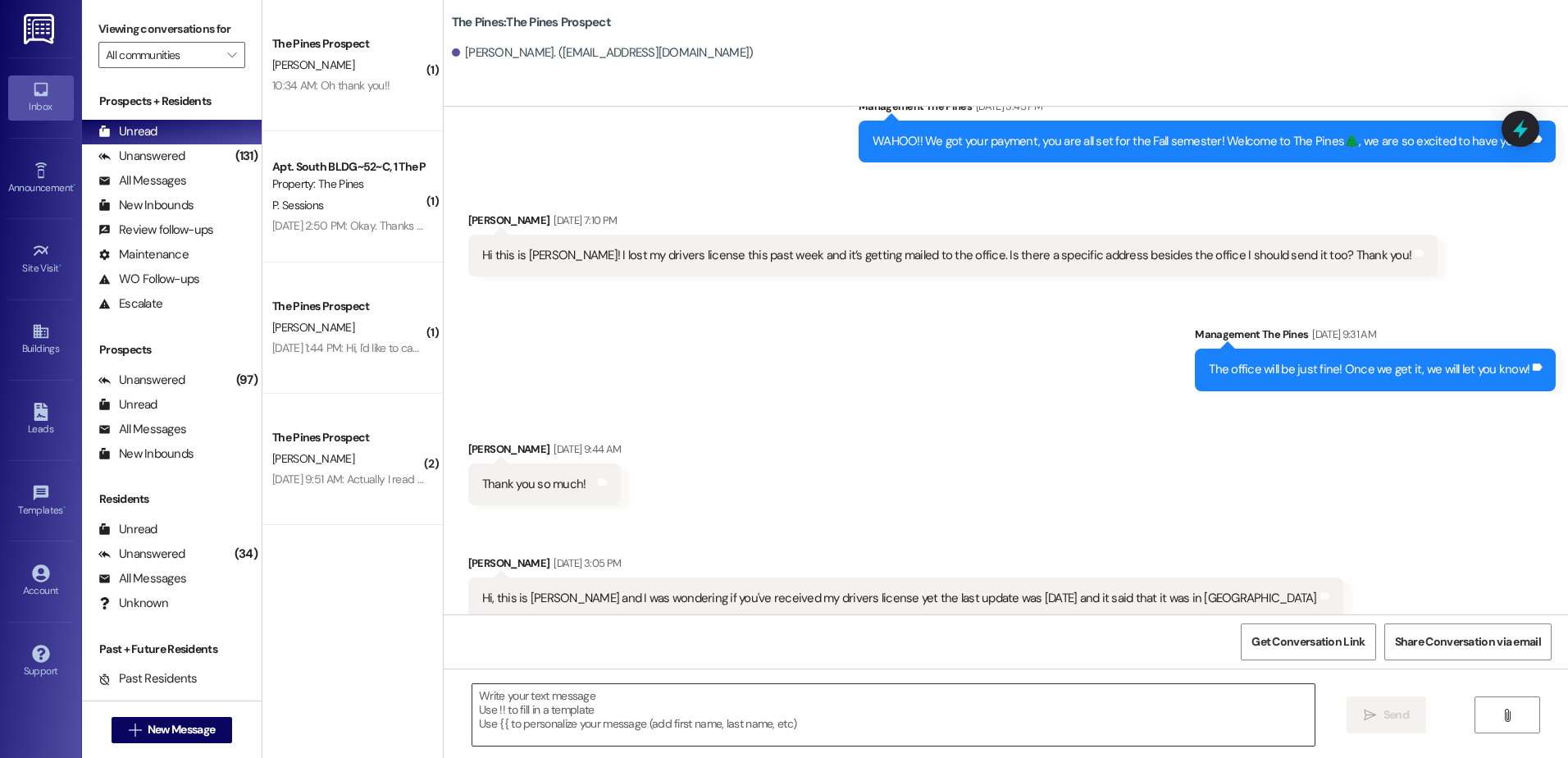
click at [608, 685] on textarea at bounding box center [893, 715] width 842 height 61
click at [659, 720] on textarea at bounding box center [893, 715] width 842 height 61
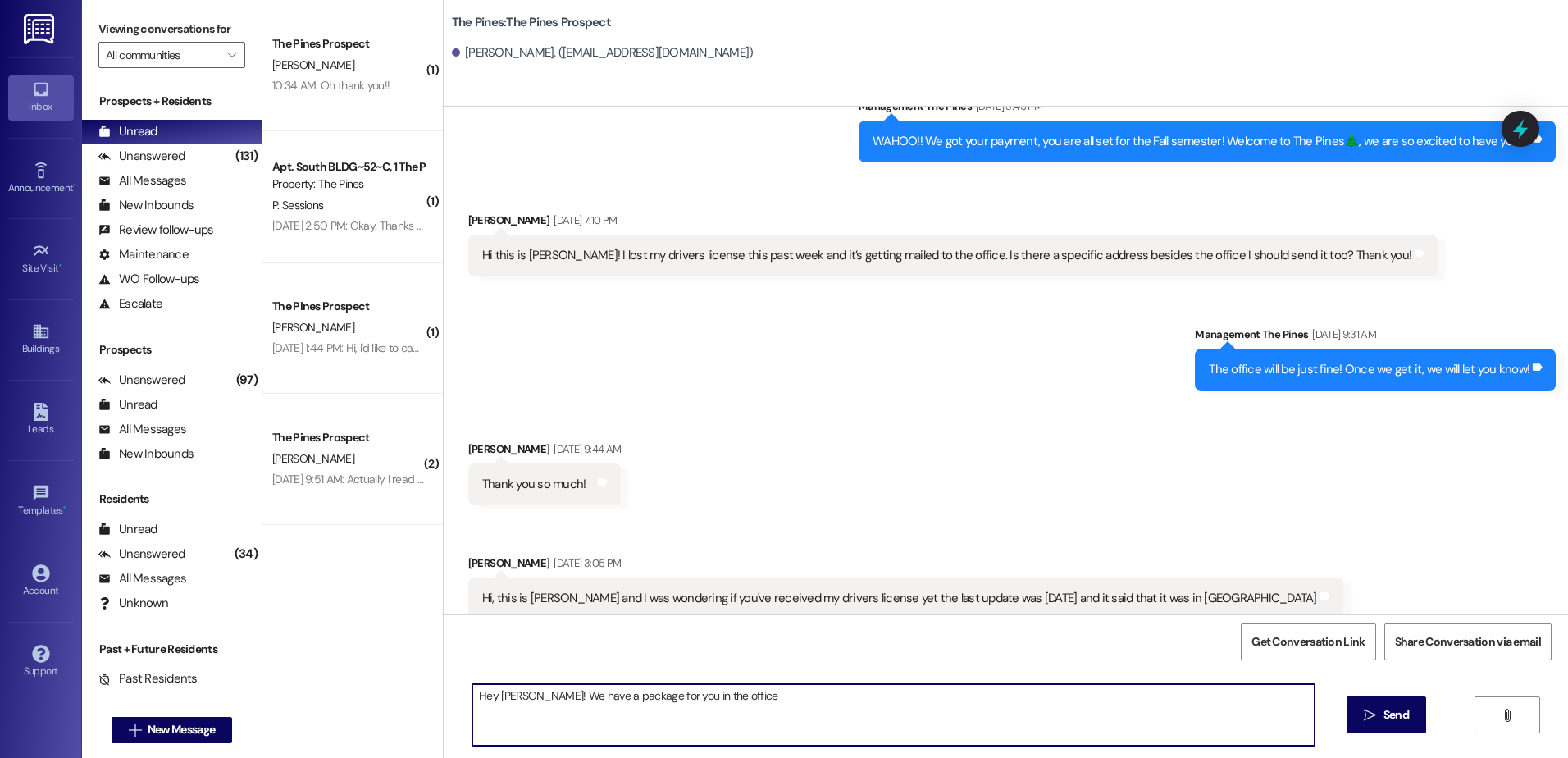
type textarea "Hey [PERSON_NAME]! We have a package for you in the office."
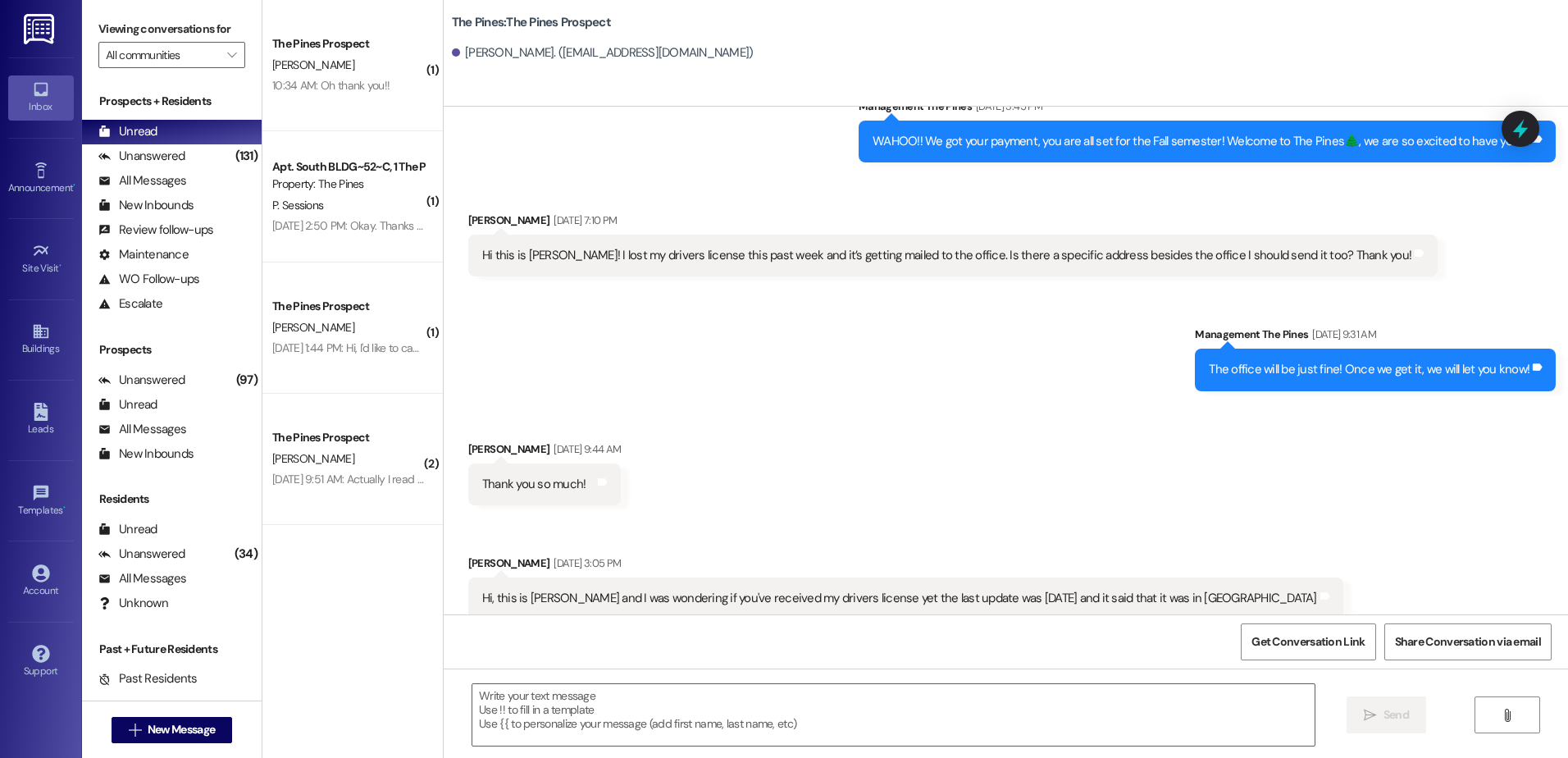
click at [229, 714] on div " New Message" at bounding box center [172, 729] width 180 height 57
click at [216, 723] on button " New Message" at bounding box center [172, 730] width 121 height 27
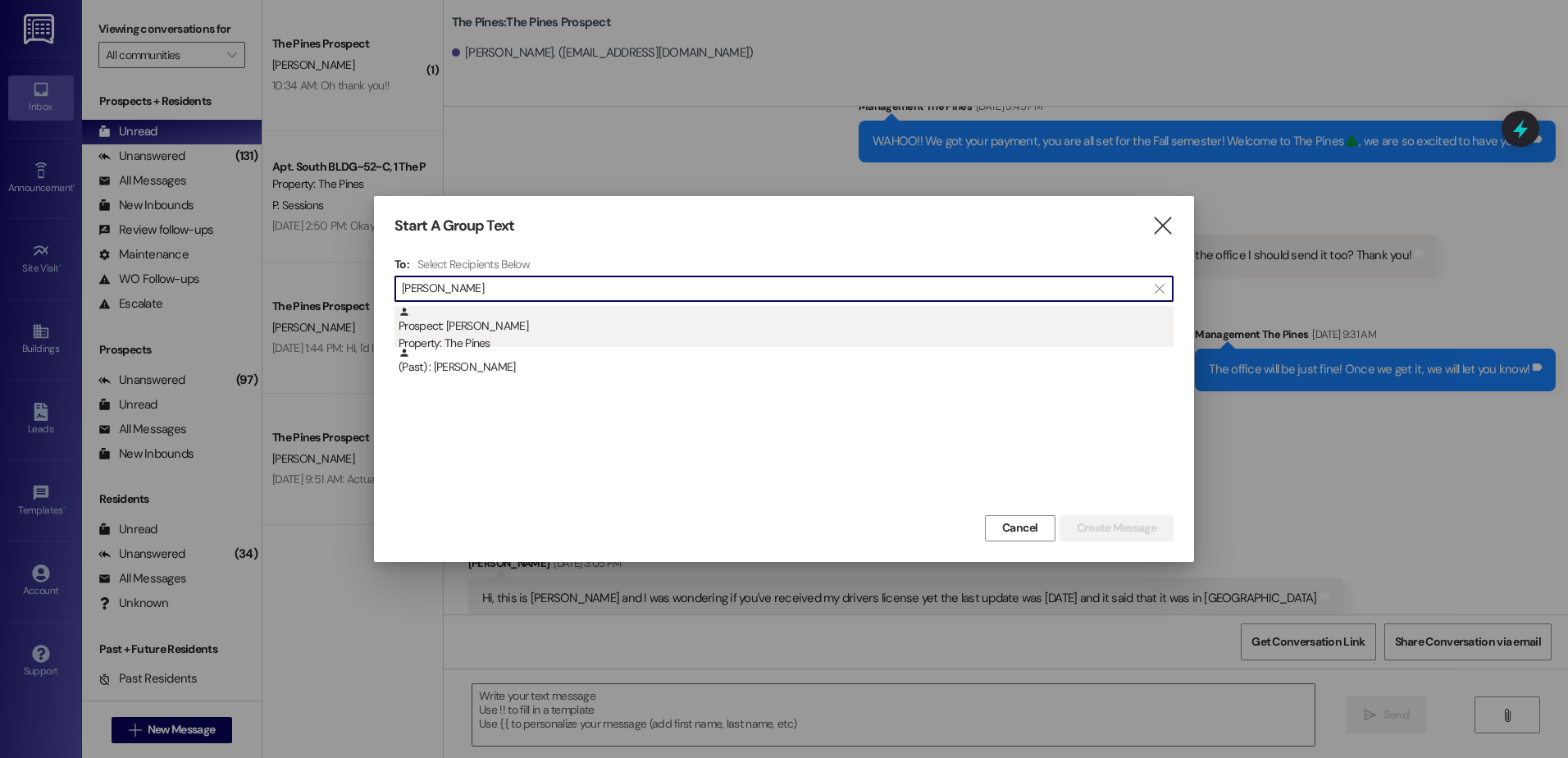
type input "[PERSON_NAME]"
click at [534, 338] on div "Property: The Pines" at bounding box center [786, 343] width 775 height 17
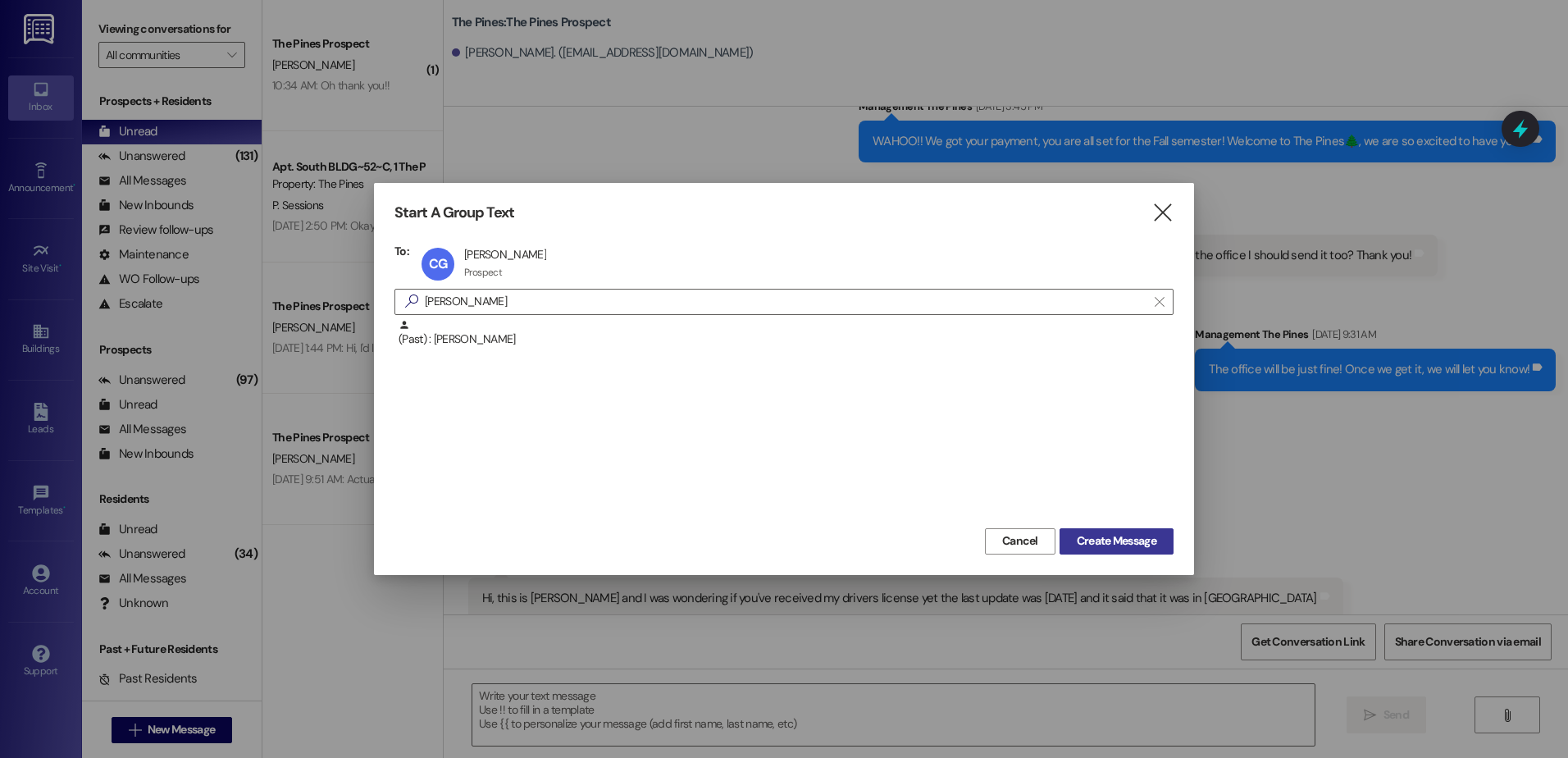
click at [1130, 541] on span "Create Message" at bounding box center [1116, 541] width 80 height 17
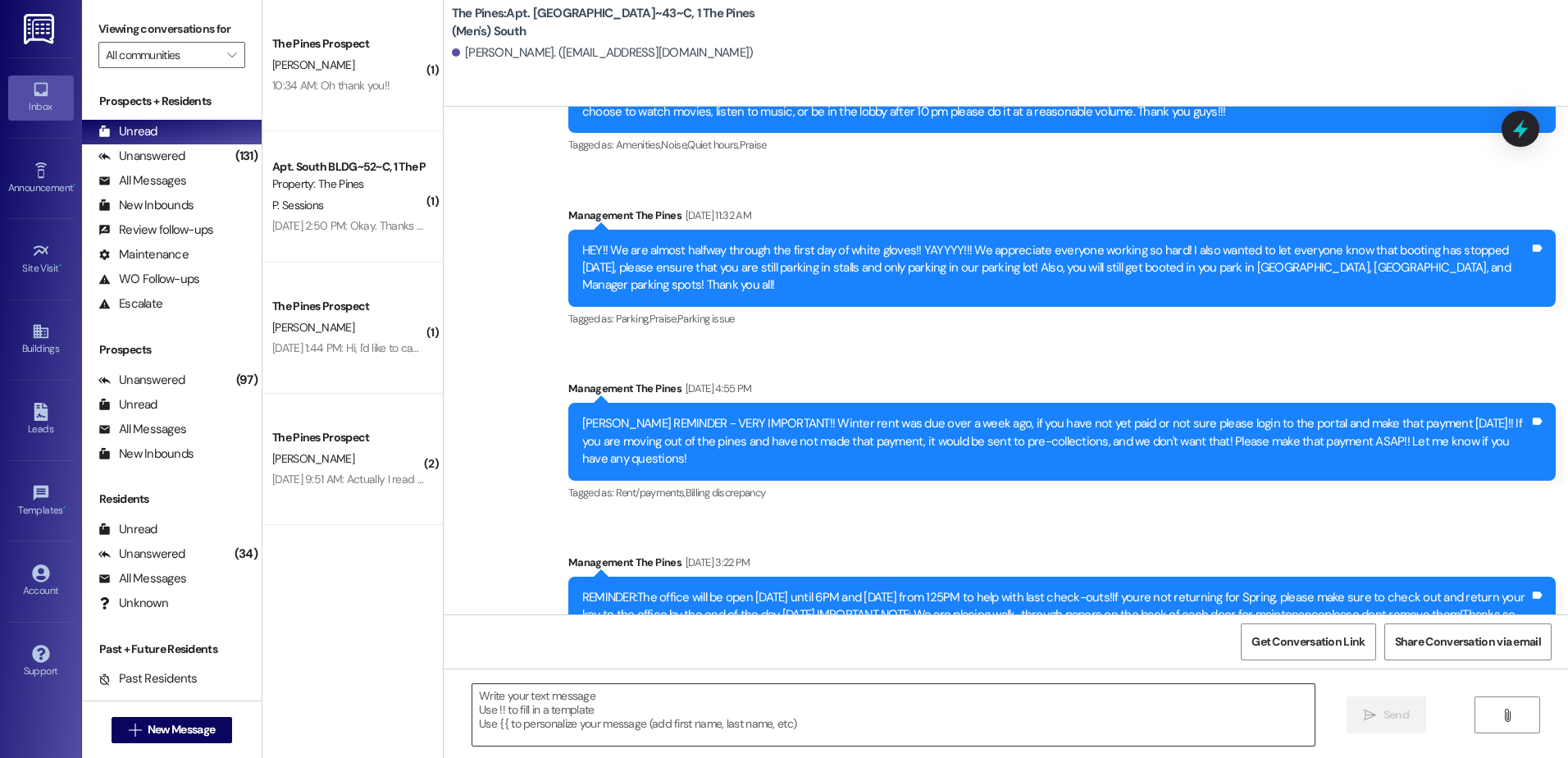
scroll to position [14118, 0]
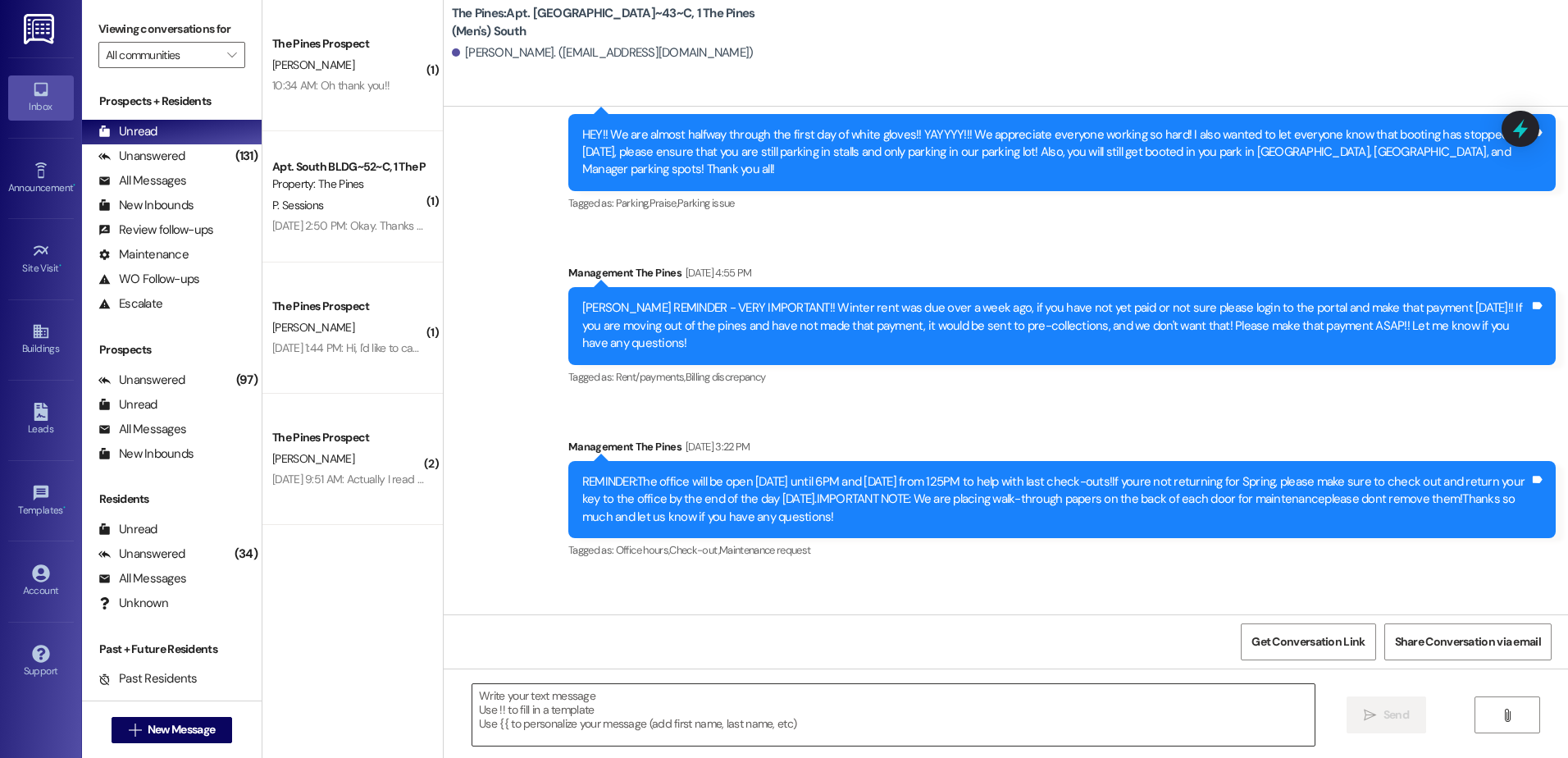
click at [635, 736] on textarea at bounding box center [893, 715] width 842 height 61
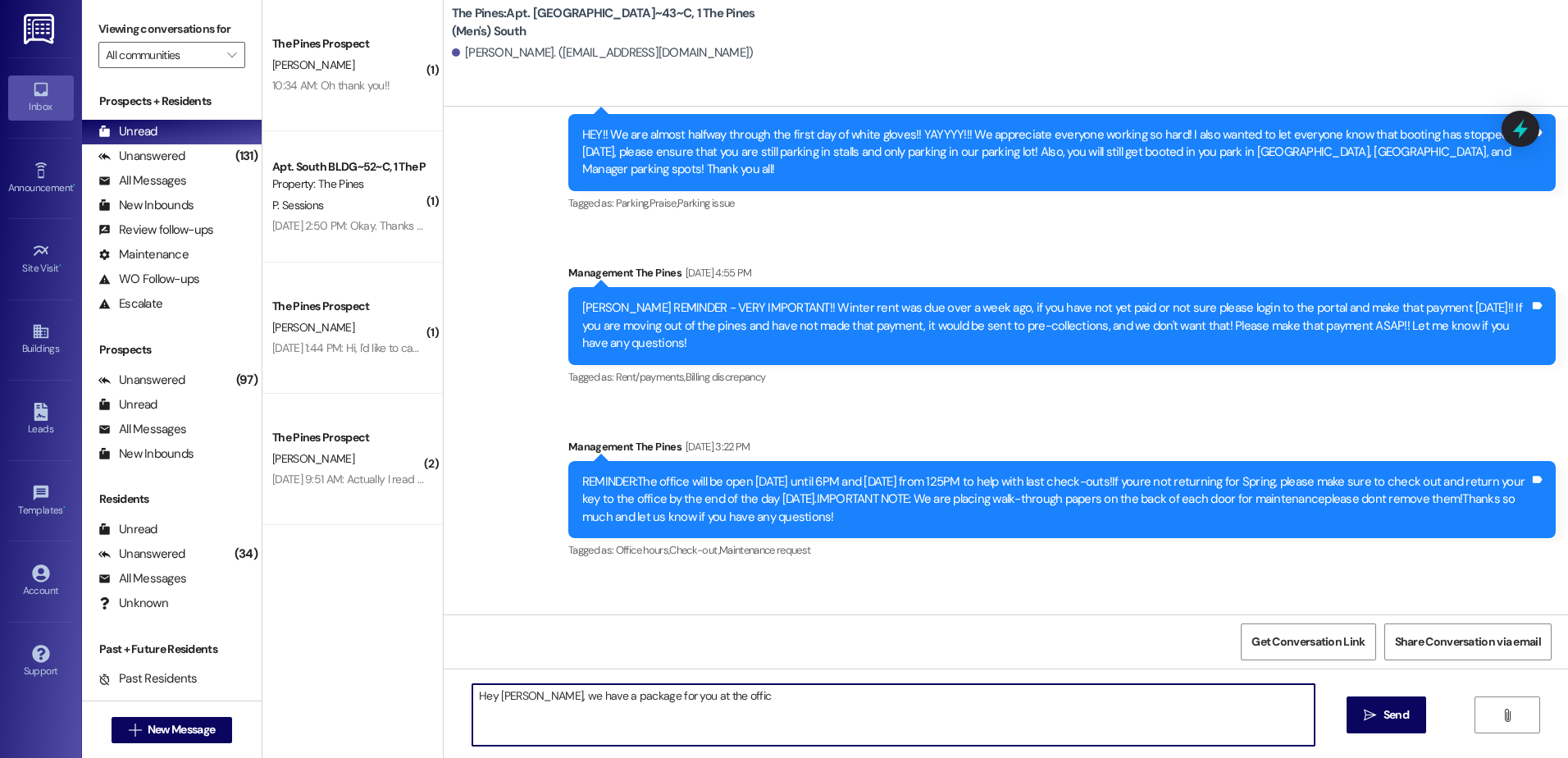
type textarea "Hey [PERSON_NAME], we have a package for you at the office"
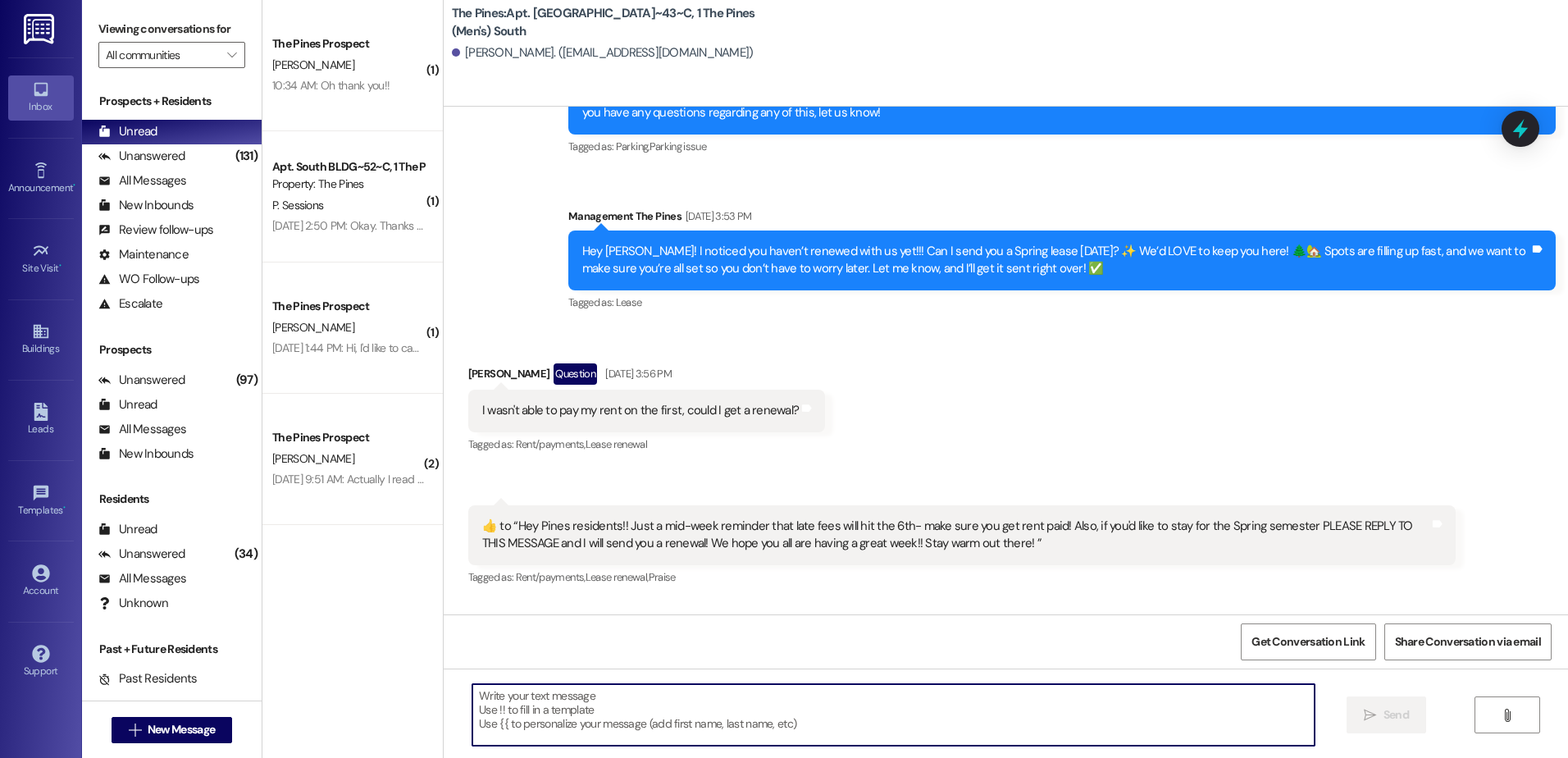
scroll to position [12642, 0]
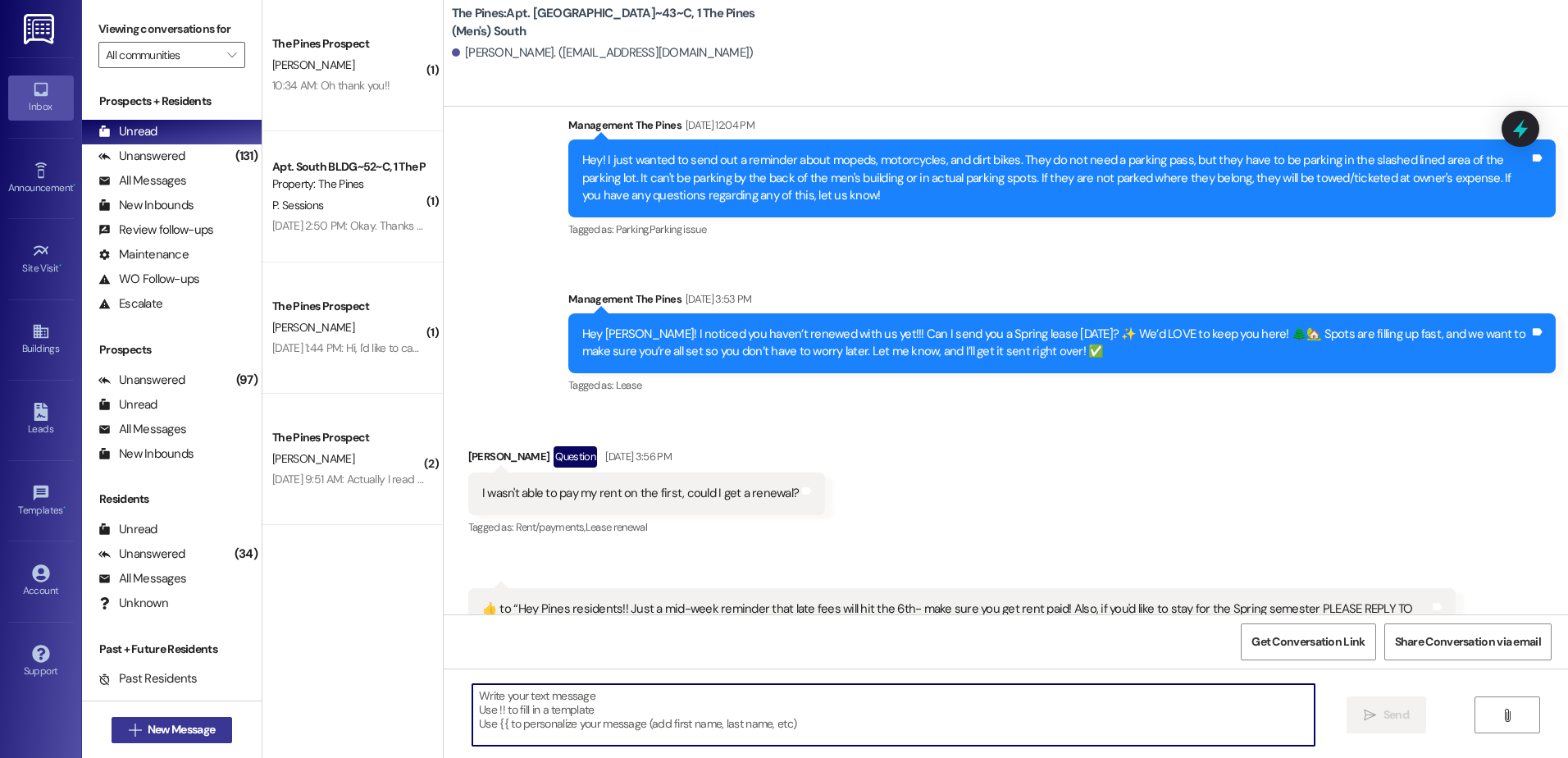
click at [198, 732] on span "New Message" at bounding box center [181, 729] width 67 height 17
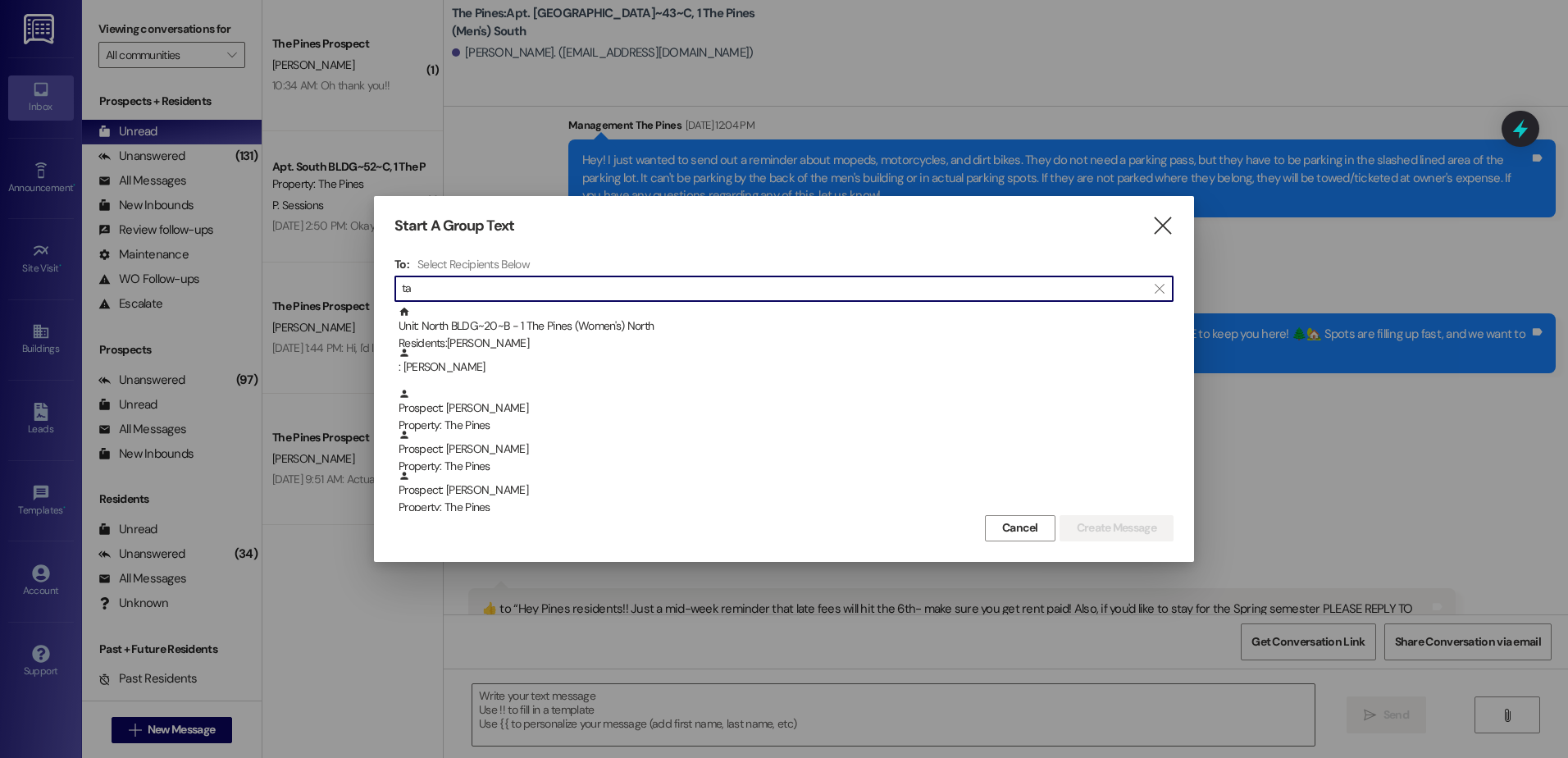
type input "t"
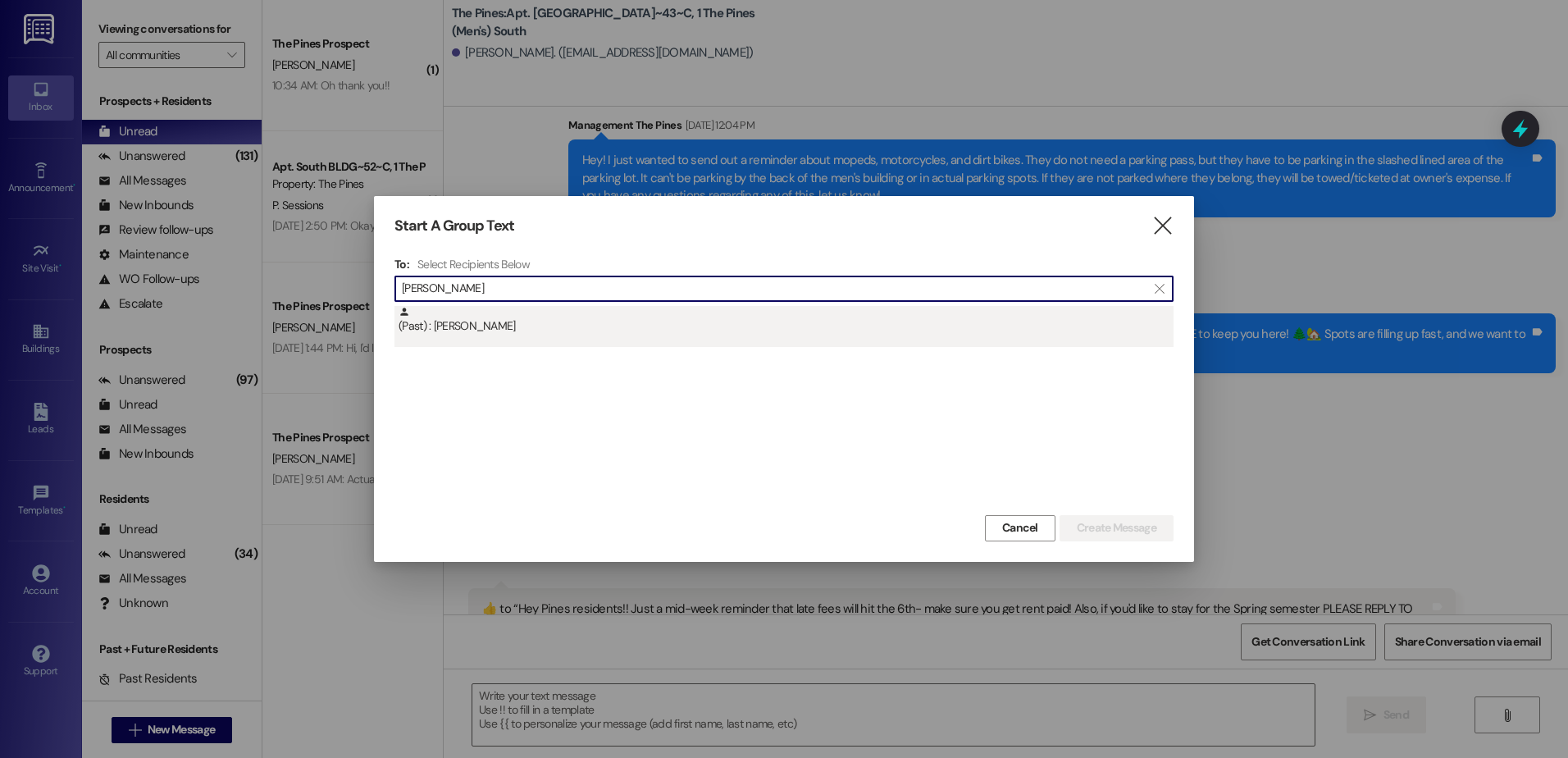
type input "[PERSON_NAME]"
click at [648, 323] on div "(Past) : [PERSON_NAME]" at bounding box center [786, 320] width 775 height 29
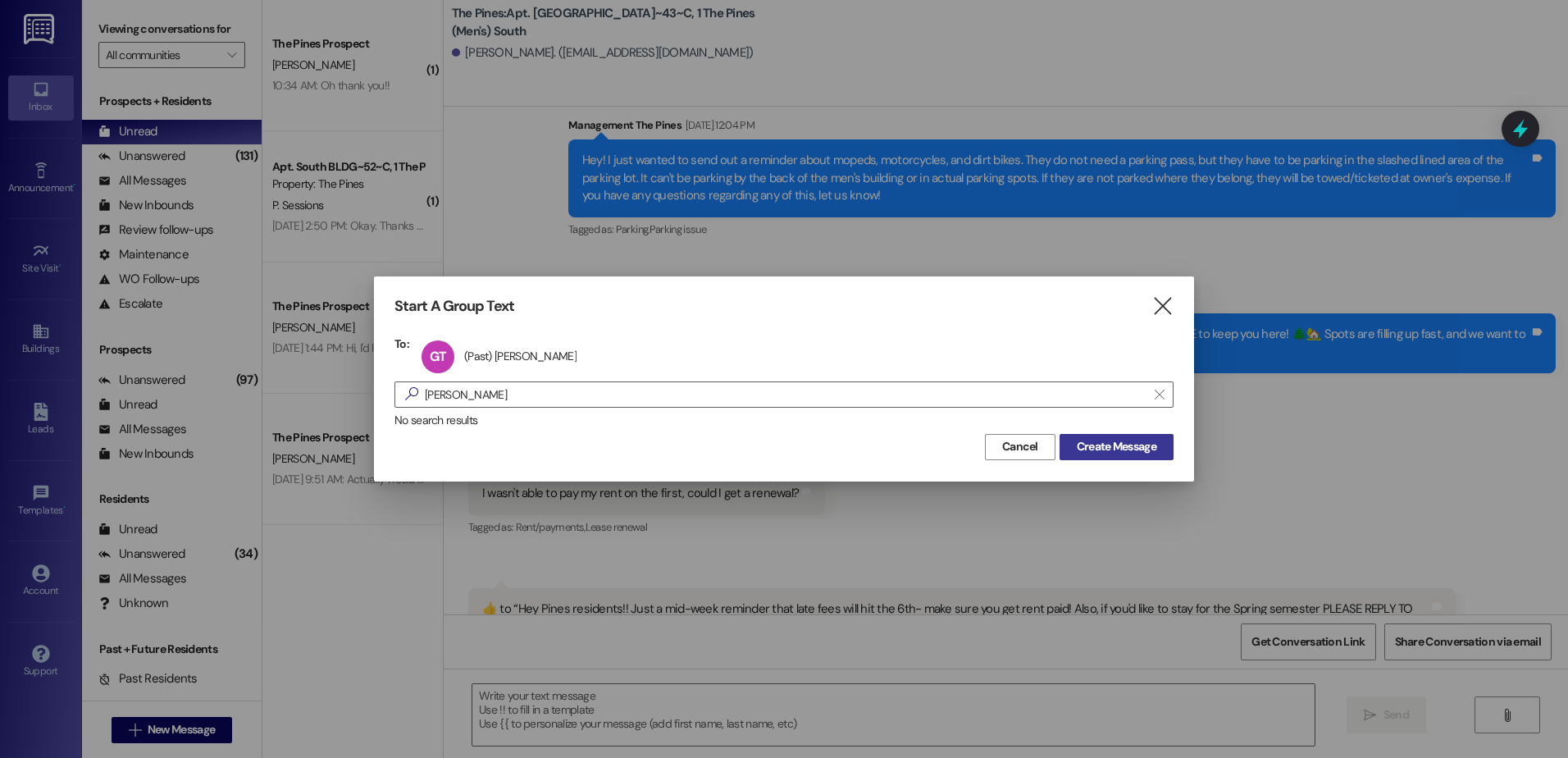
click at [1088, 447] on span "Create Message" at bounding box center [1116, 446] width 80 height 17
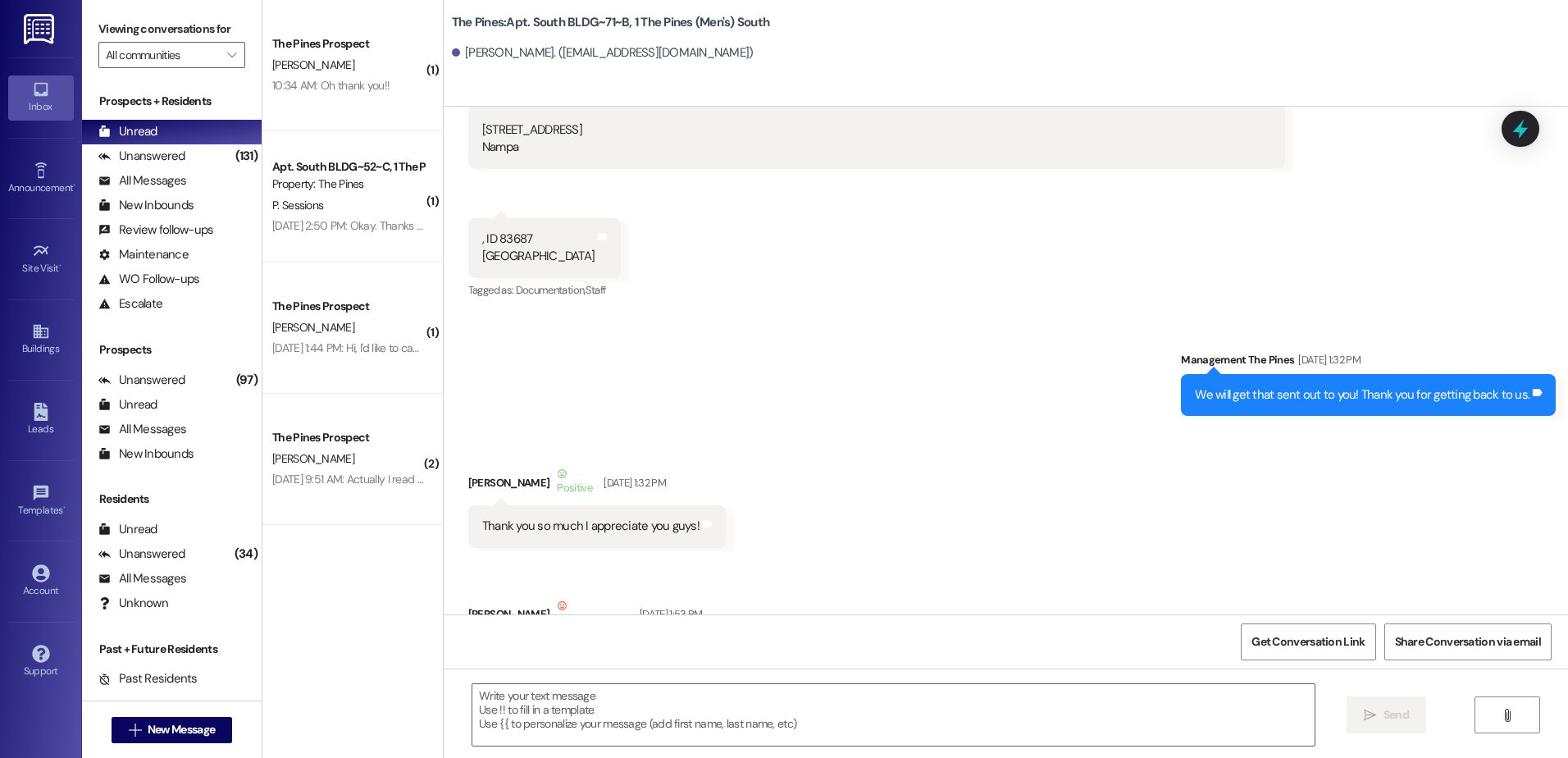
scroll to position [43364, 0]
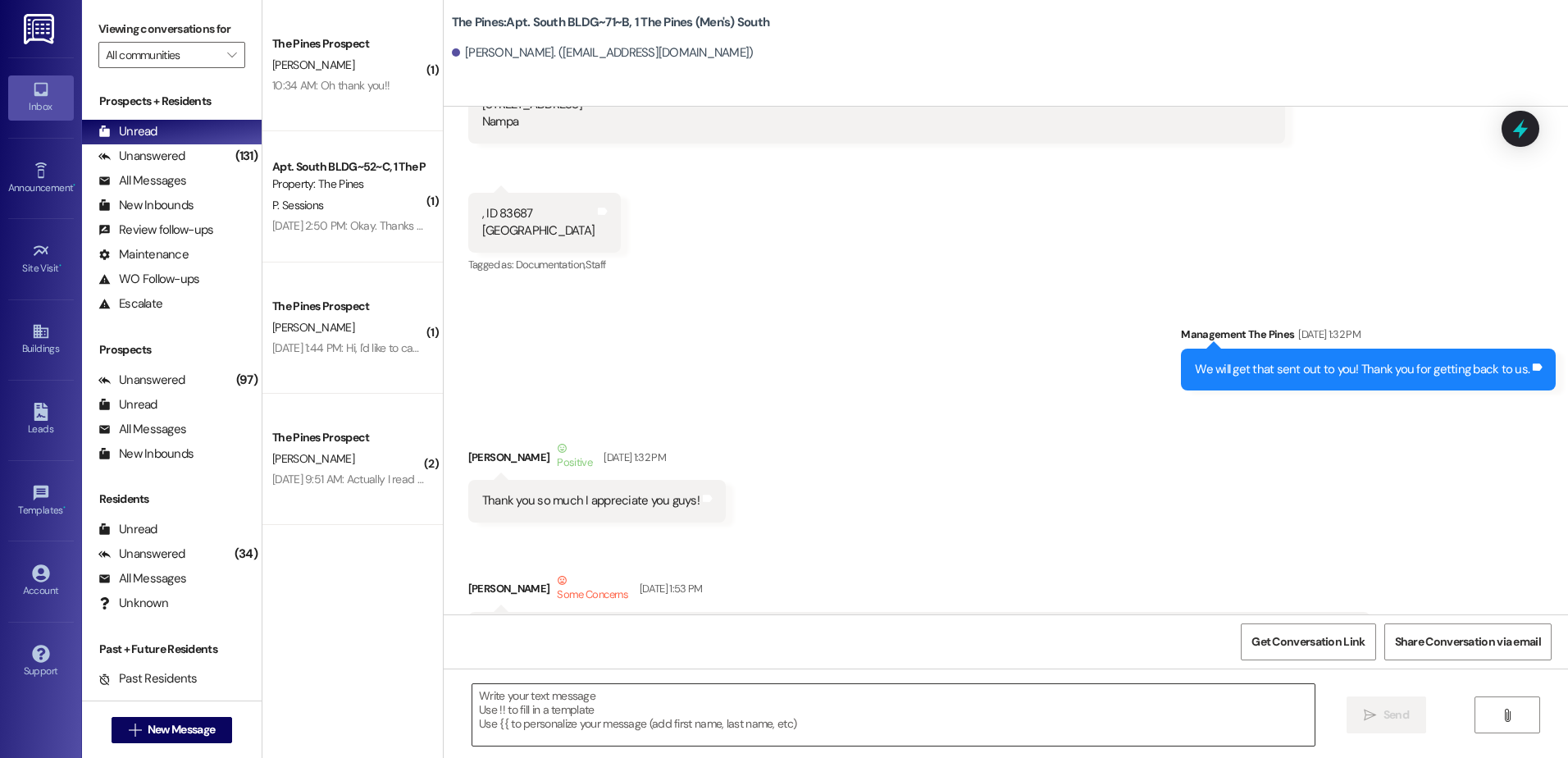
click at [743, 725] on textarea at bounding box center [893, 715] width 842 height 61
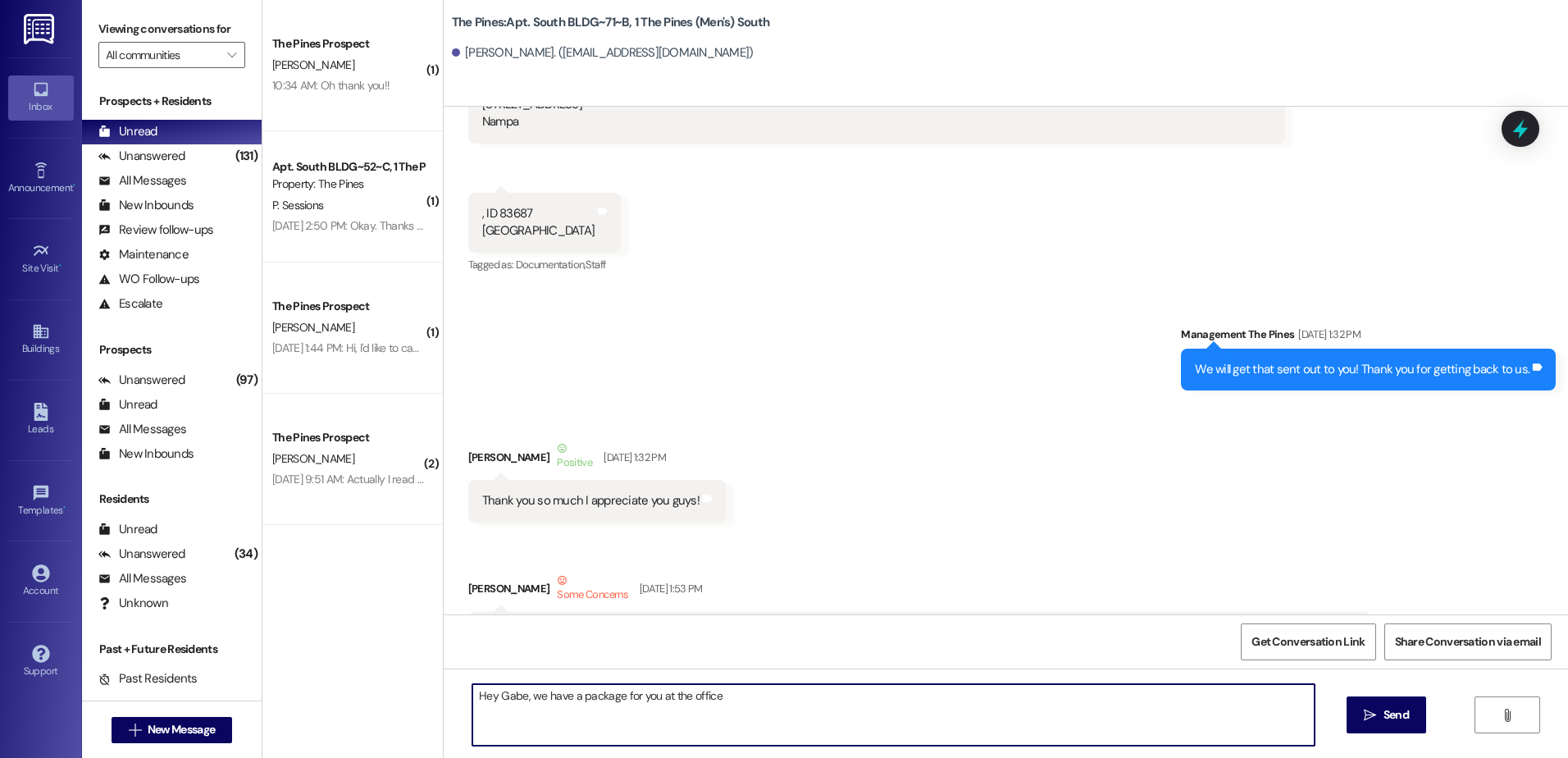
type textarea "Hey Gabe, we have a package for you at the office!"
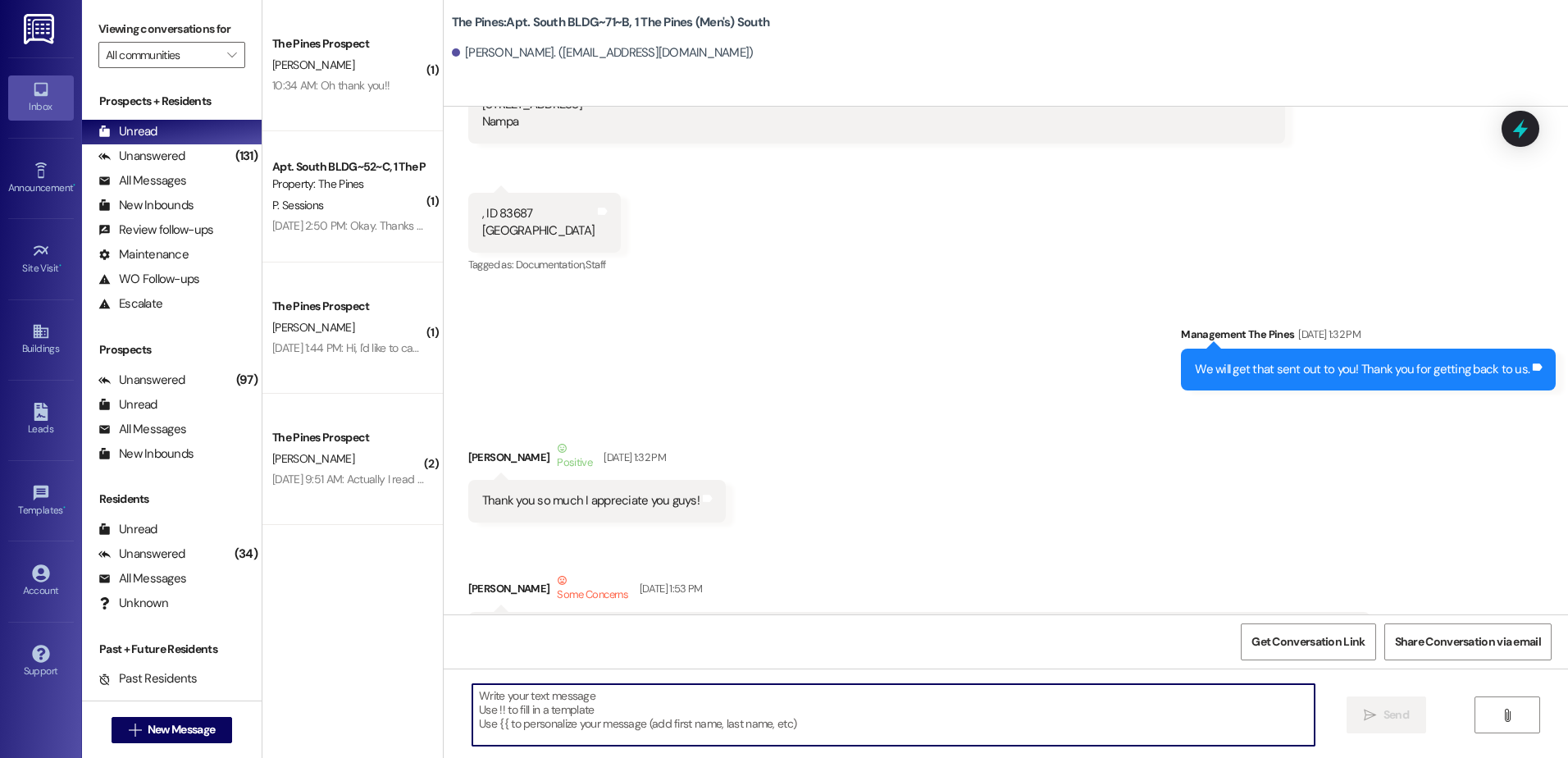
scroll to position [43364, 0]
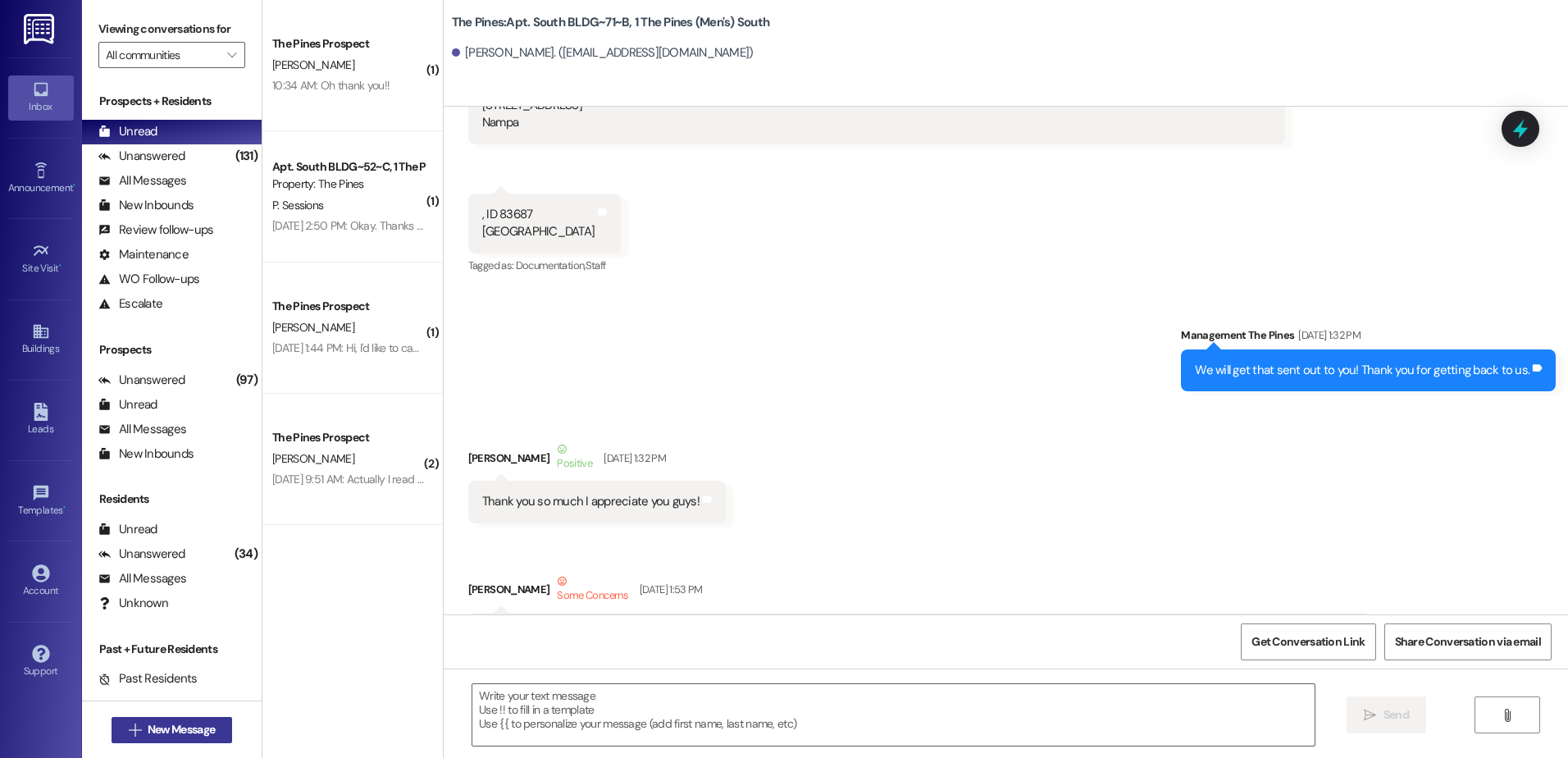
click at [171, 725] on span "New Message" at bounding box center [181, 729] width 67 height 17
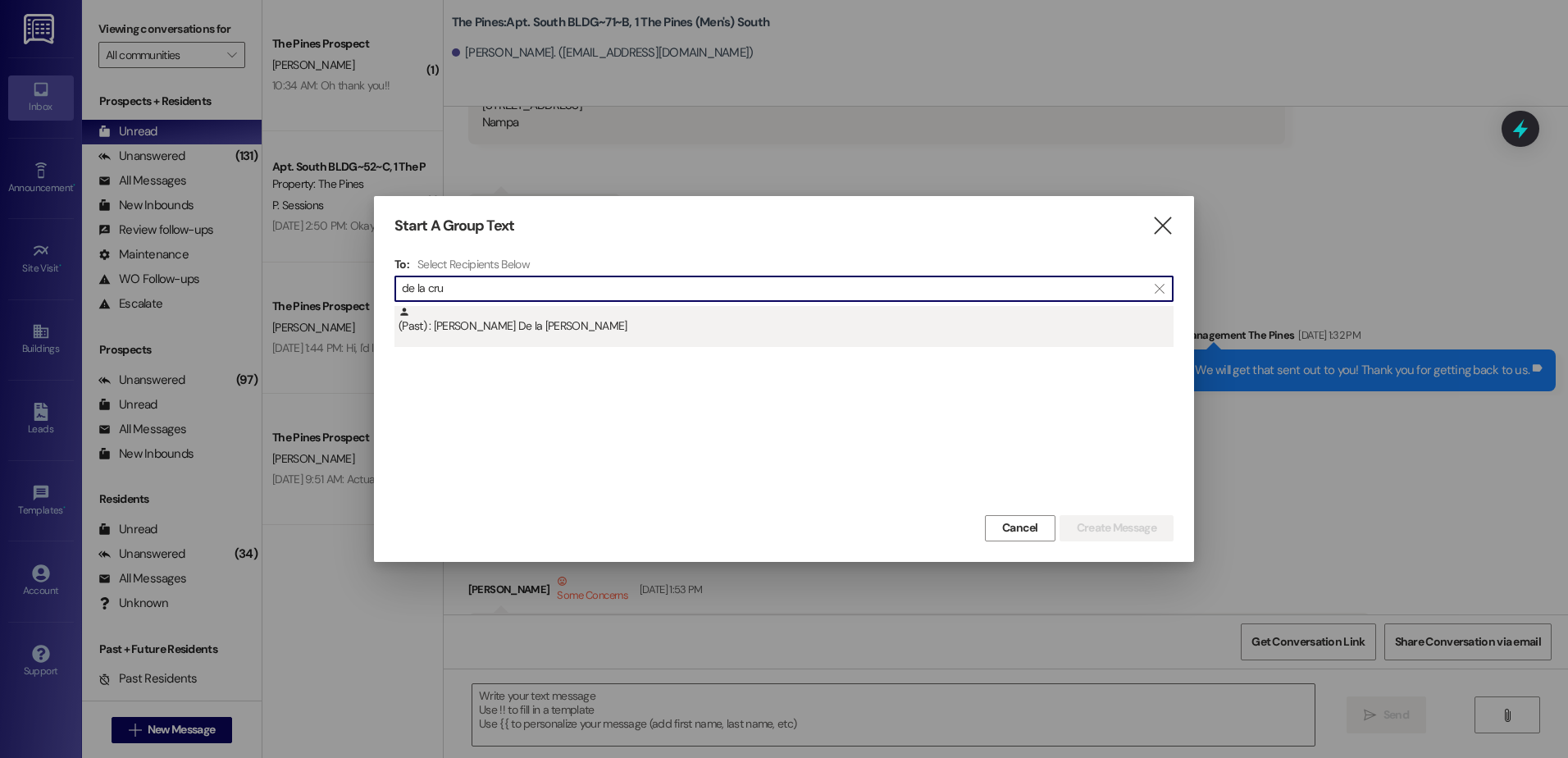
type input "de la cru"
click at [516, 324] on div "(Past) : [PERSON_NAME] De la [PERSON_NAME]" at bounding box center [786, 320] width 775 height 29
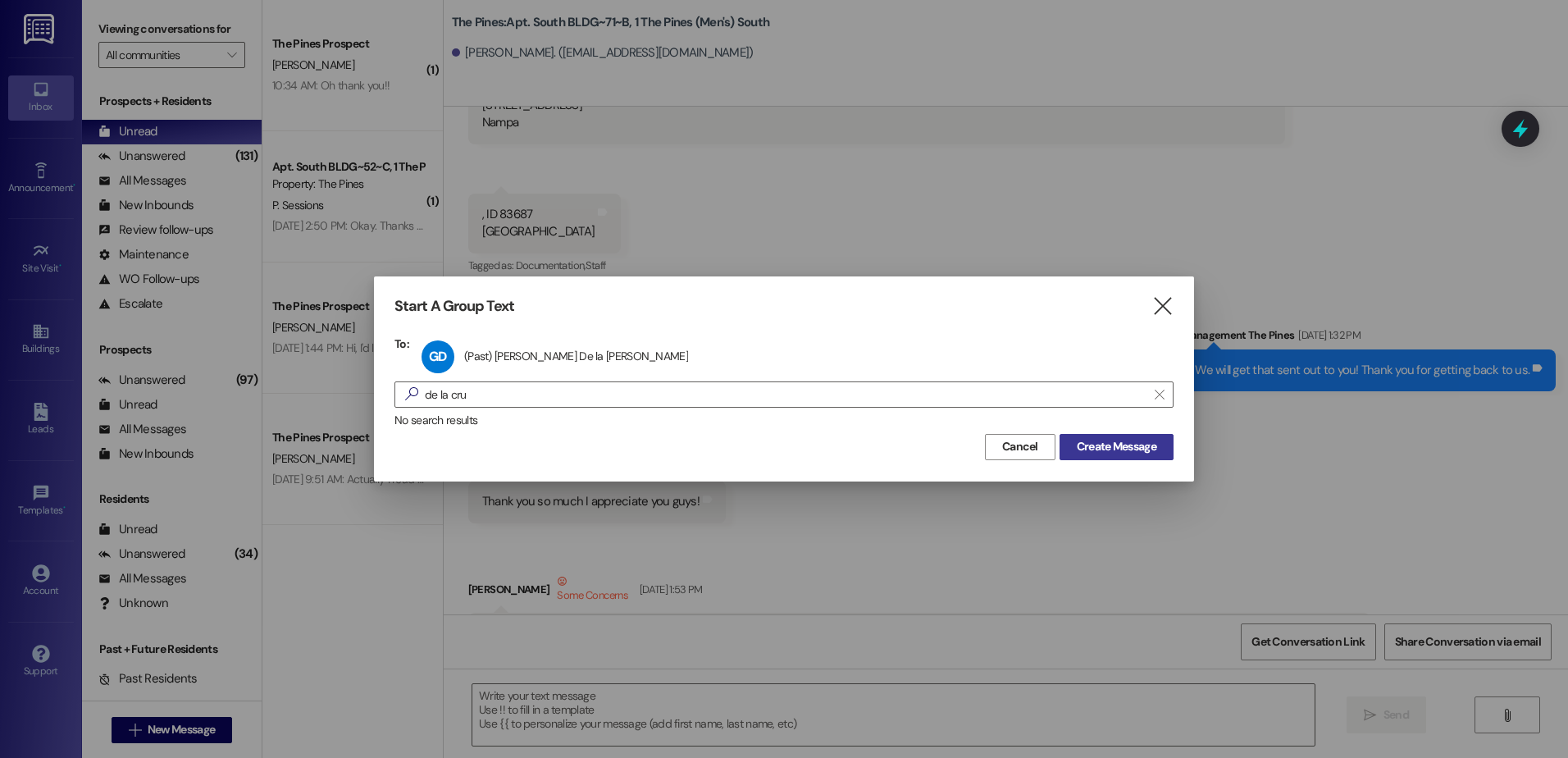
click at [1132, 440] on span "Create Message" at bounding box center [1116, 446] width 80 height 17
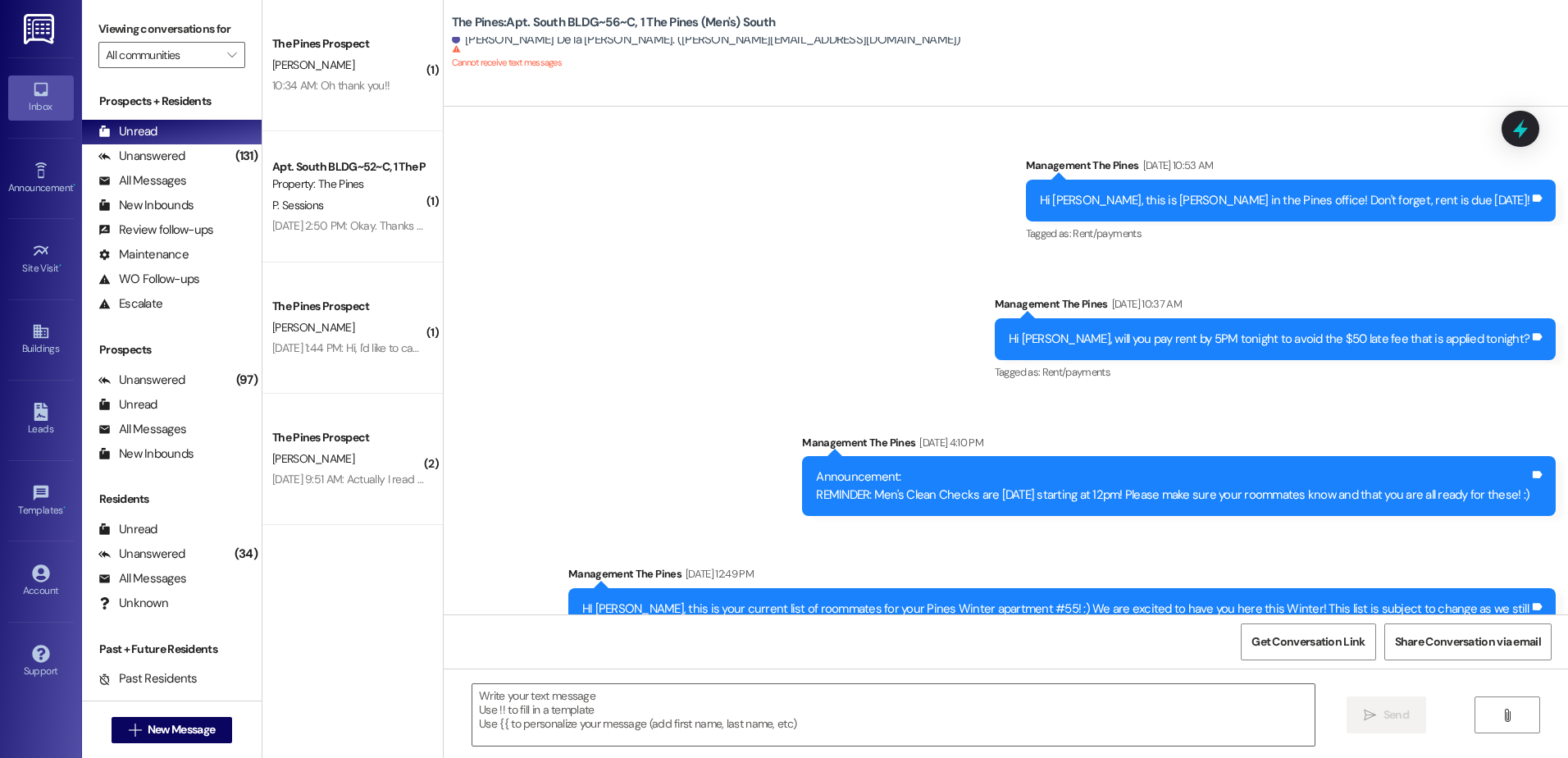
scroll to position [64521, 0]
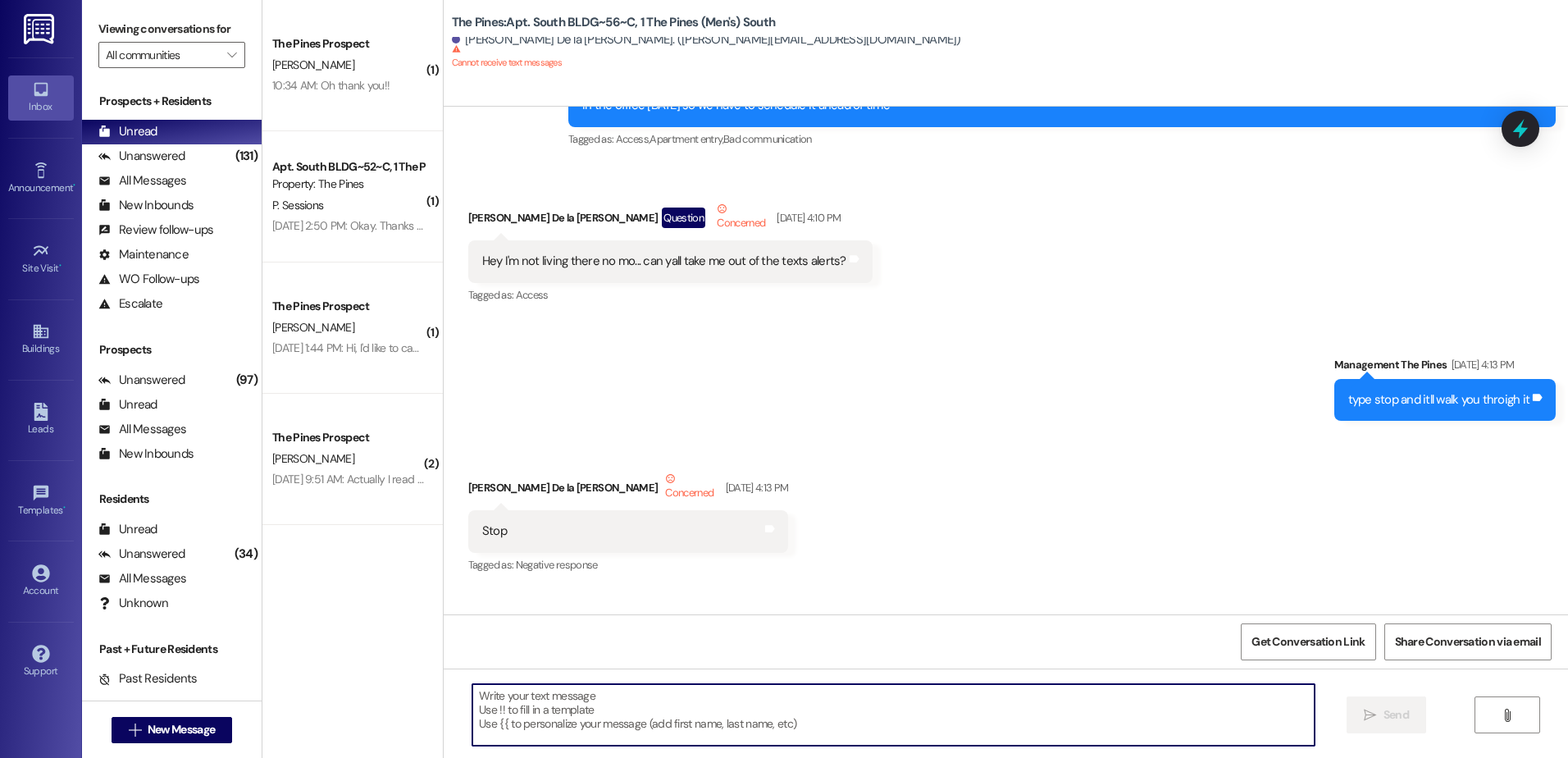
click at [737, 698] on textarea at bounding box center [893, 715] width 842 height 61
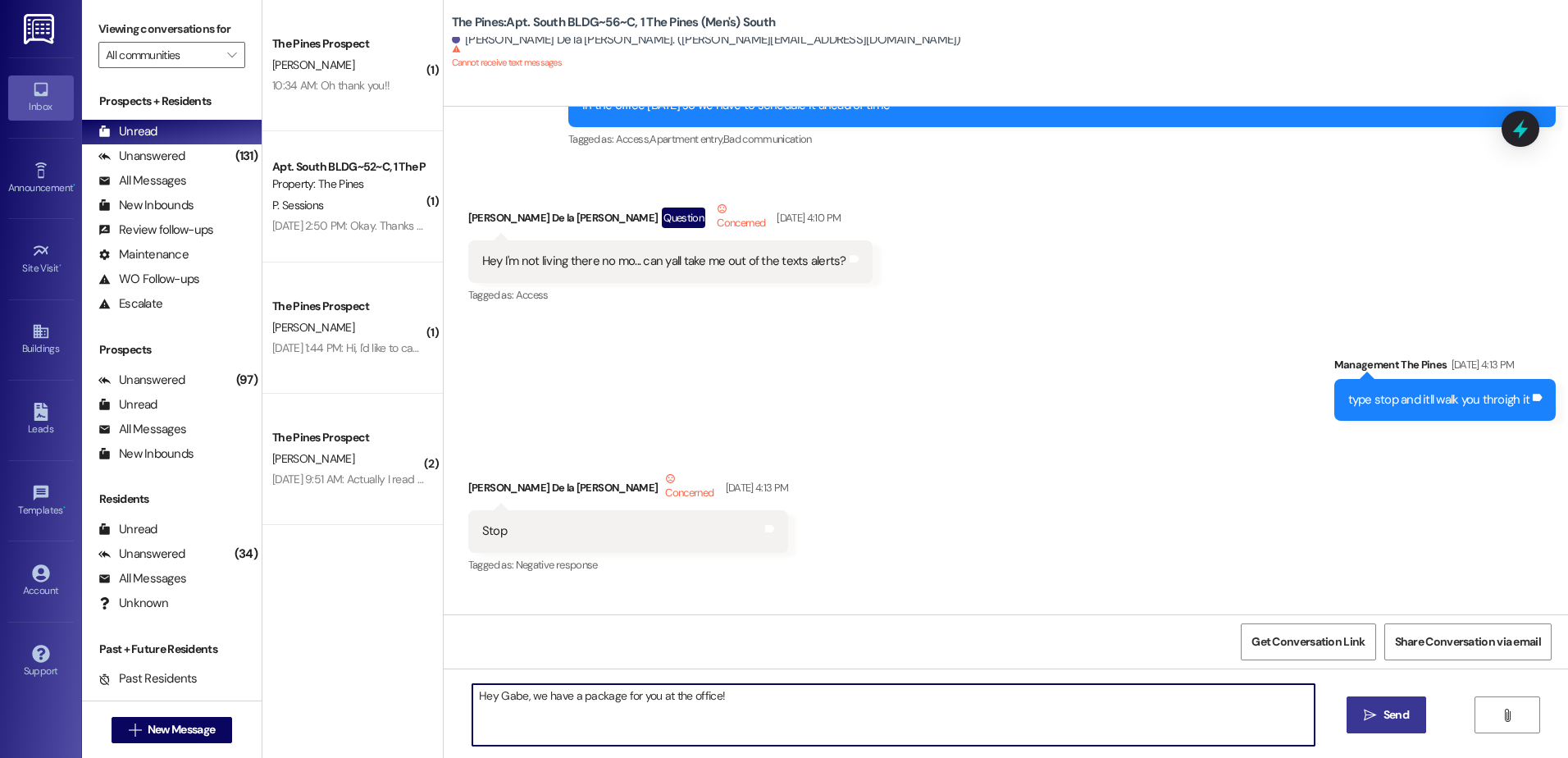
type textarea "Hey Gabe, we have a package for you at the office!"
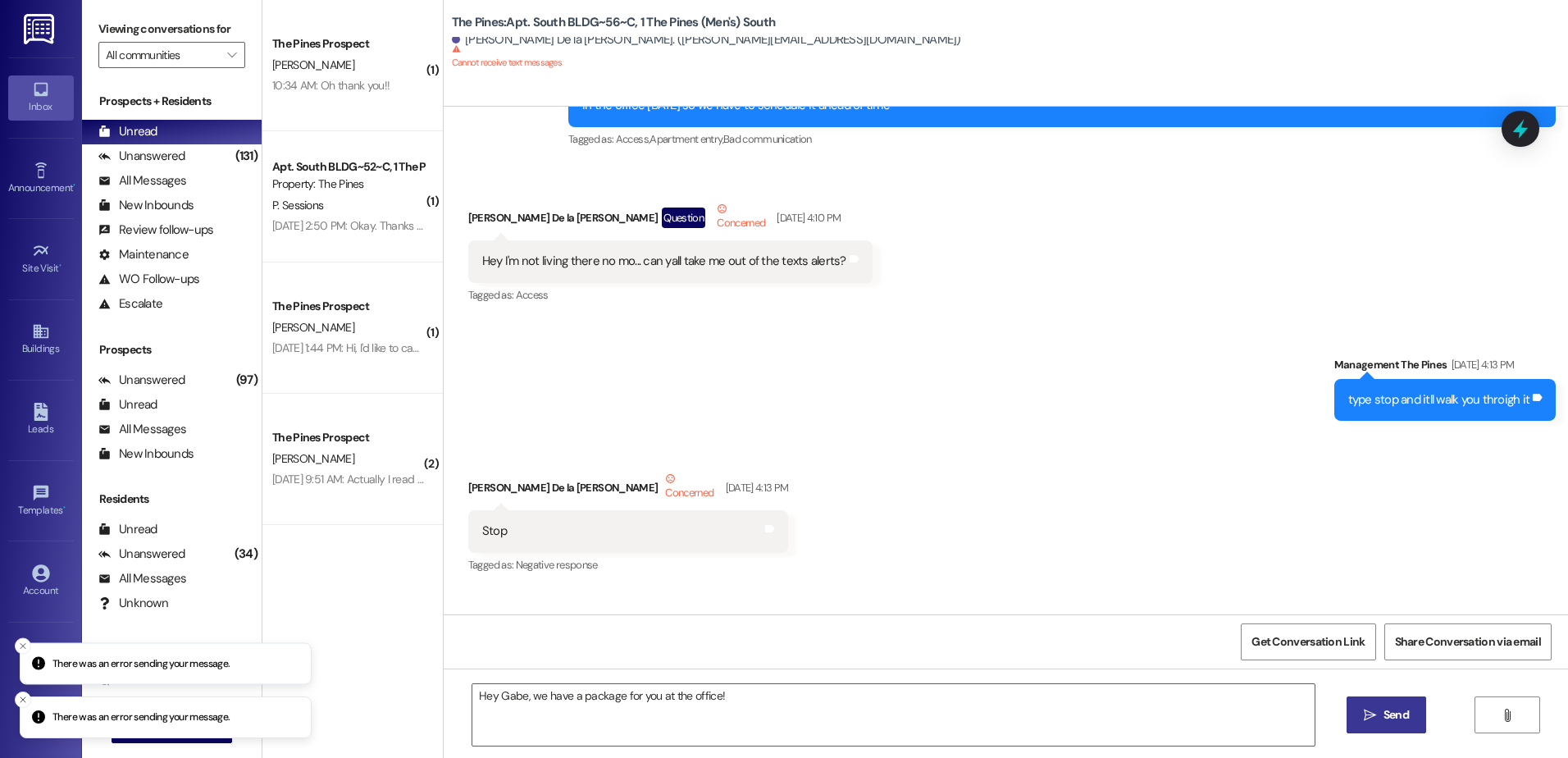
click at [1401, 716] on span "Send" at bounding box center [1396, 714] width 26 height 17
